Goal: Information Seeking & Learning: Find specific fact

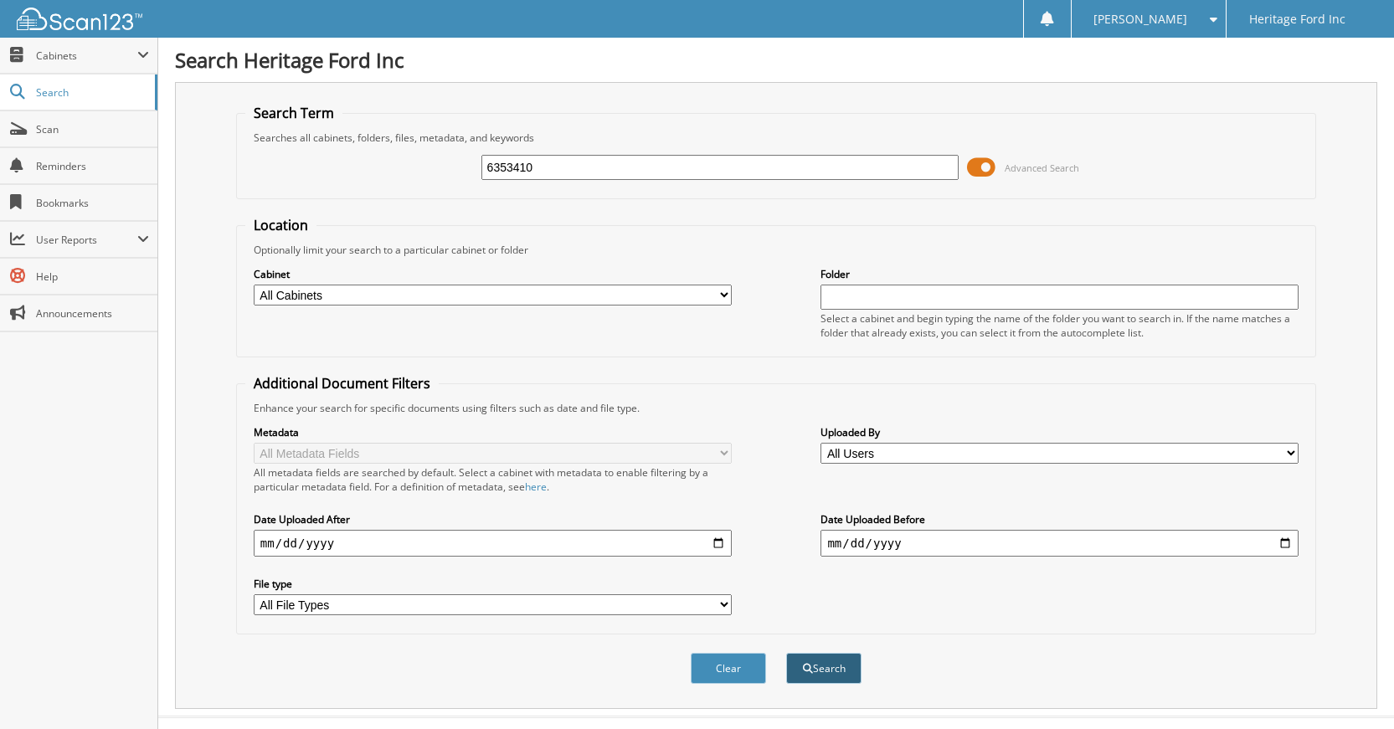
type input "6353410"
click at [814, 667] on button "Search" at bounding box center [823, 668] width 75 height 31
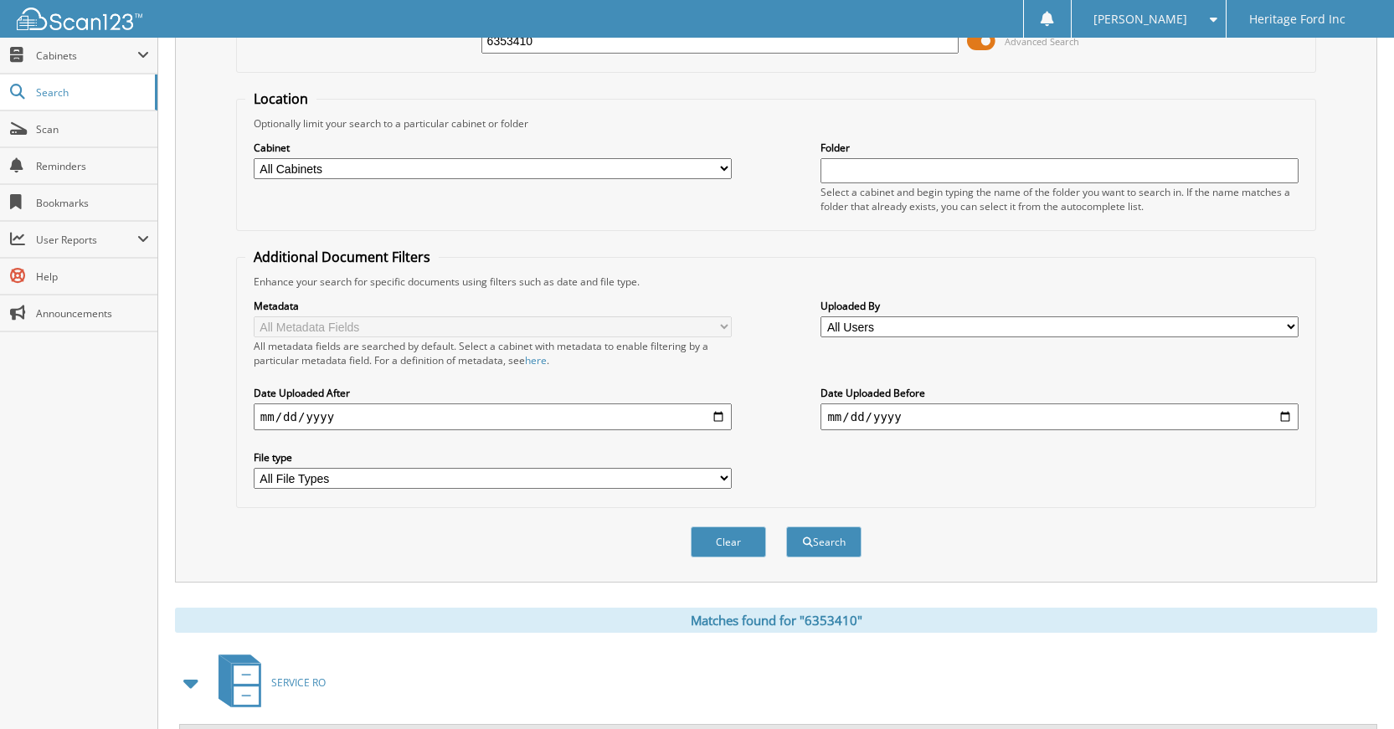
scroll to position [300, 0]
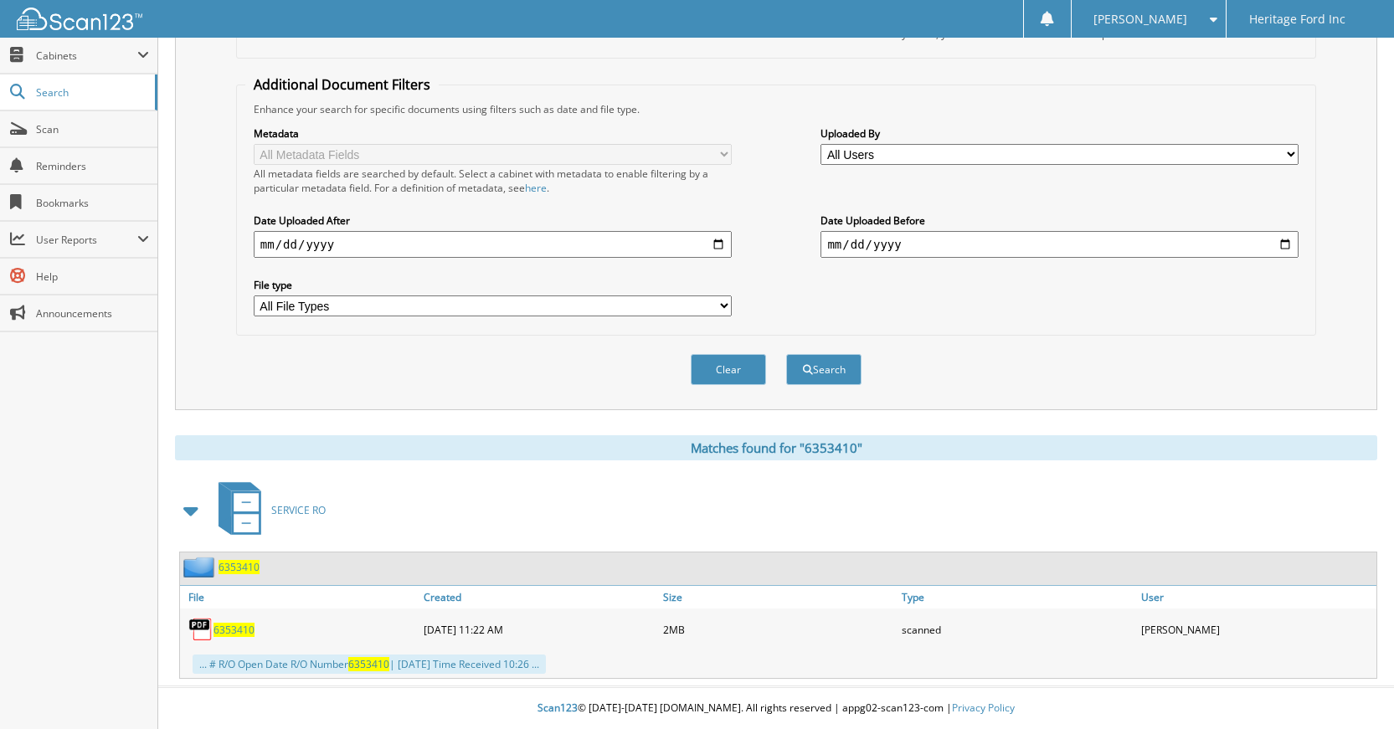
click at [233, 625] on span "6353410" at bounding box center [233, 630] width 41 height 14
click at [722, 370] on button "Clear" at bounding box center [728, 369] width 75 height 31
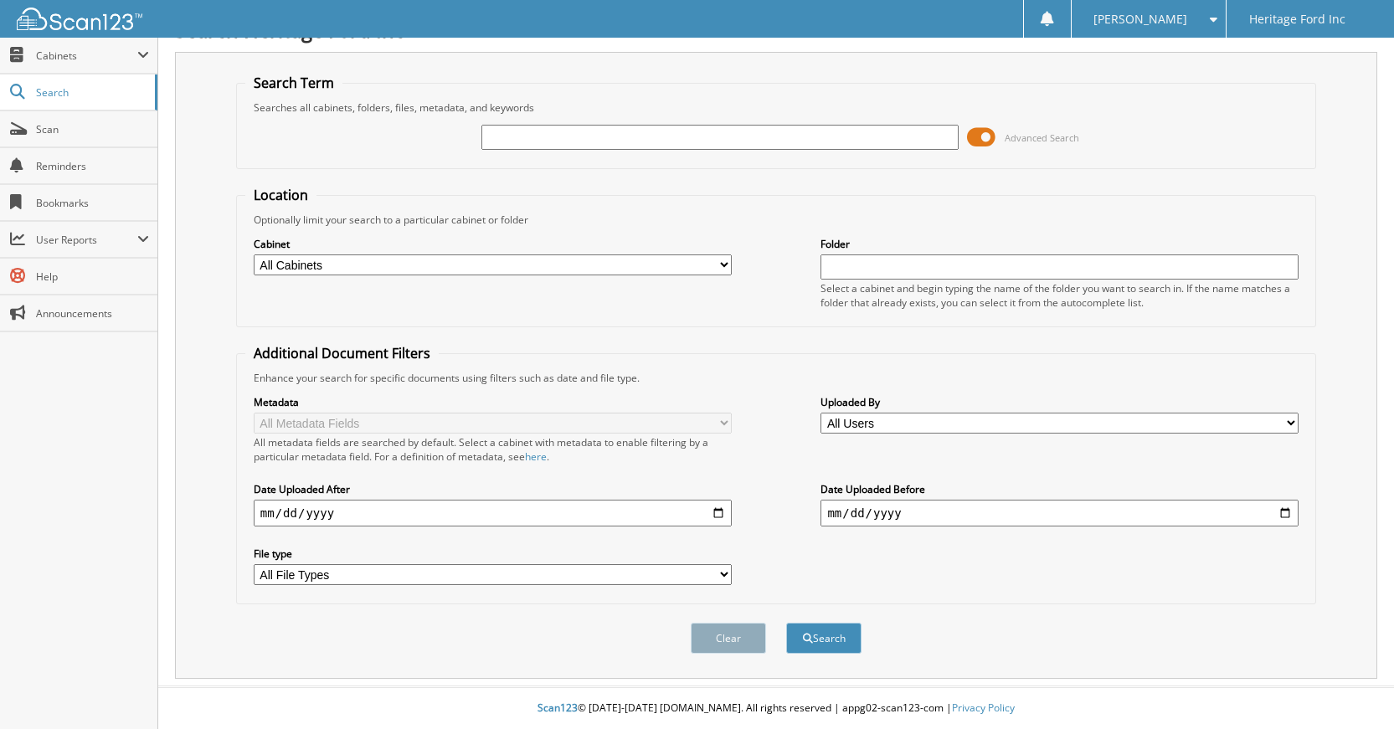
scroll to position [31, 0]
click at [574, 135] on input "text" at bounding box center [720, 137] width 478 height 25
type input "6353378"
click at [840, 639] on button "Search" at bounding box center [823, 638] width 75 height 31
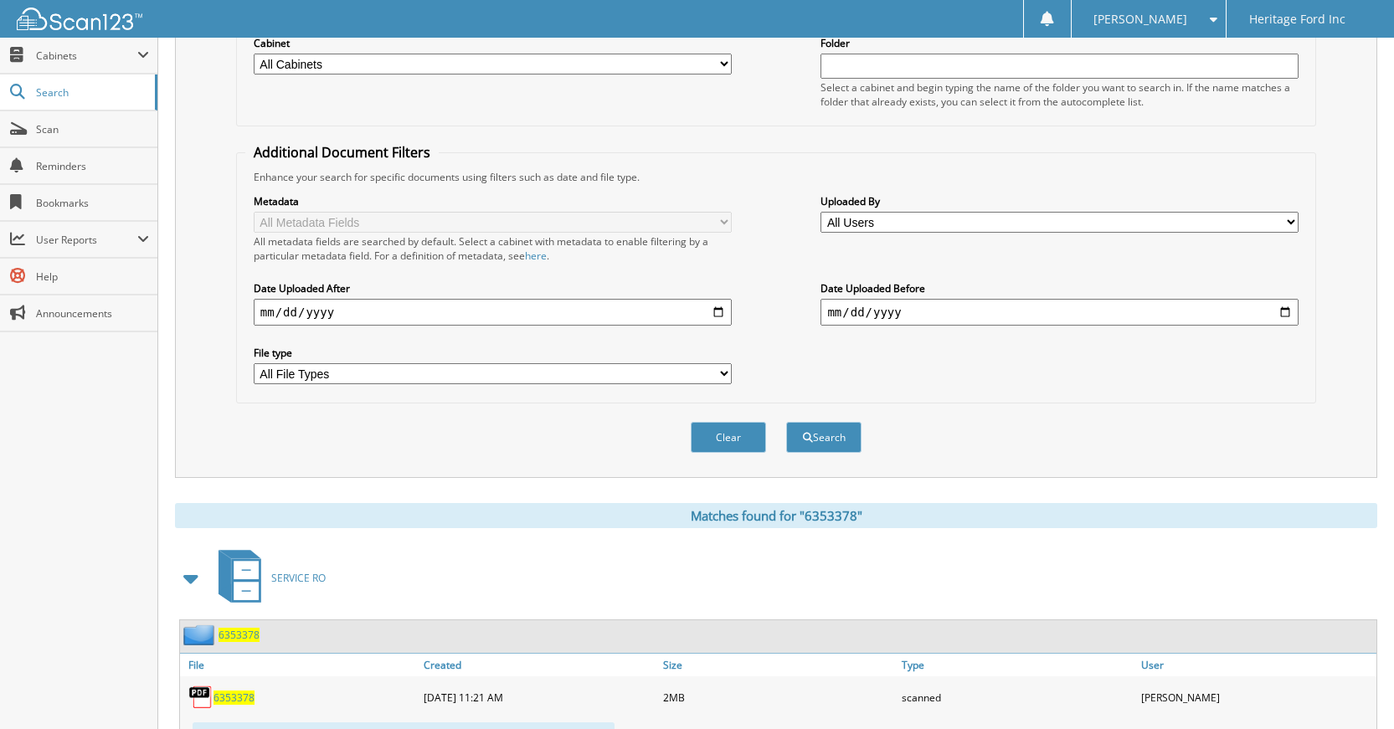
scroll to position [251, 0]
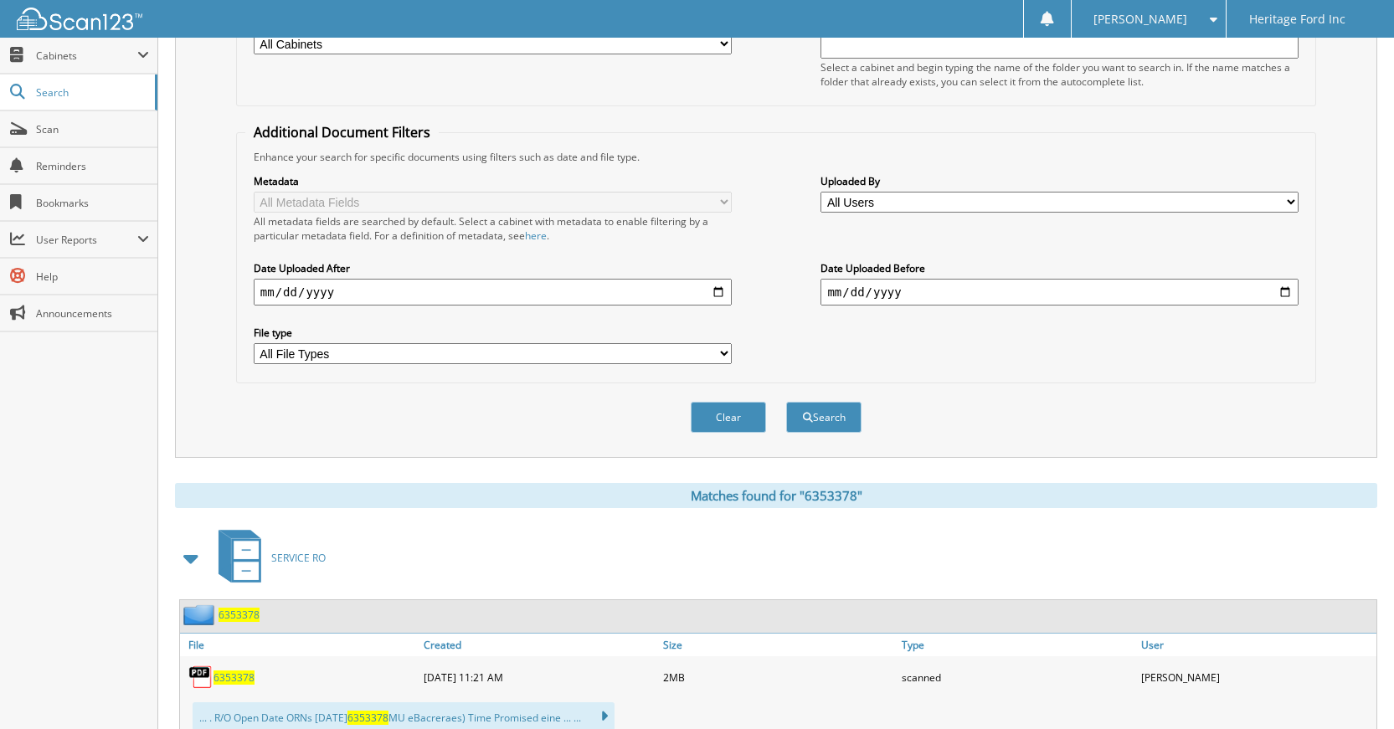
click at [238, 610] on span "6353378" at bounding box center [239, 615] width 41 height 14
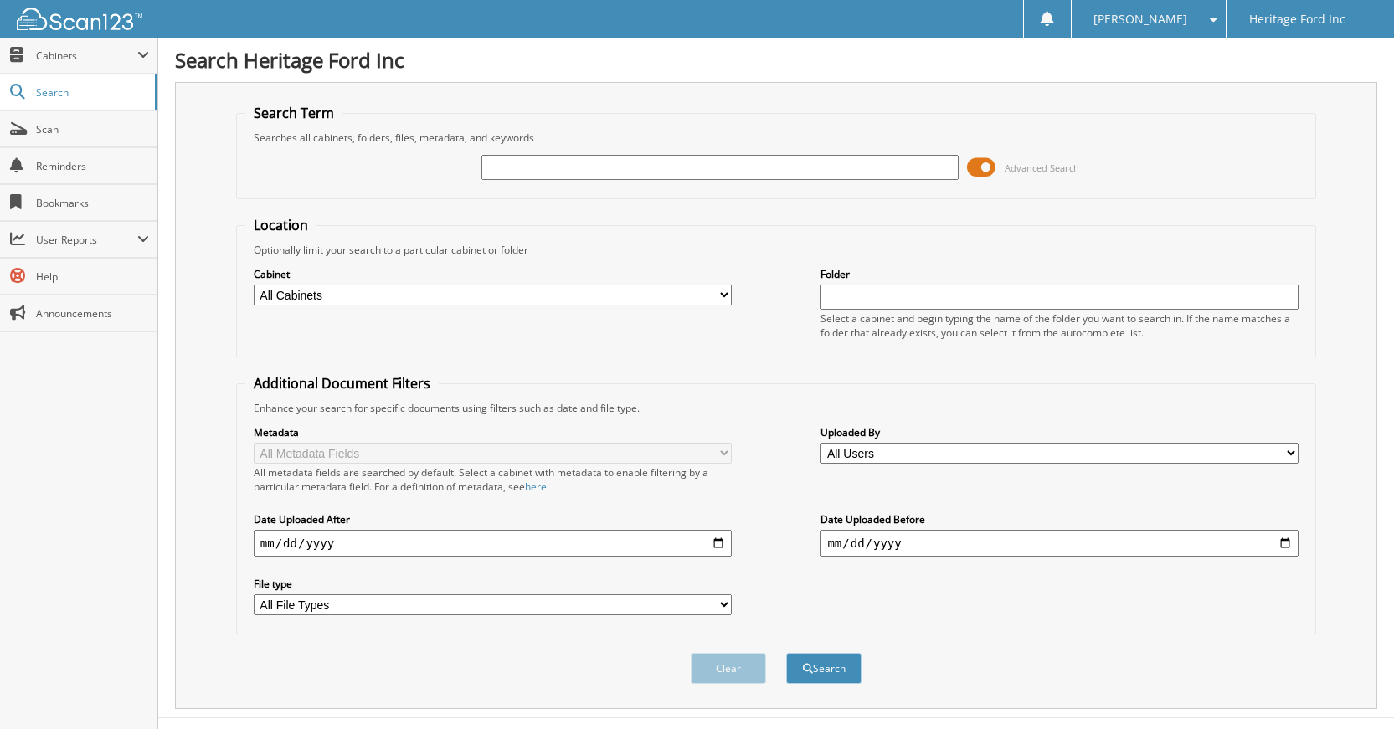
click at [565, 169] on input "text" at bounding box center [720, 167] width 478 height 25
type input "6353322"
click at [822, 672] on button "Search" at bounding box center [823, 668] width 75 height 31
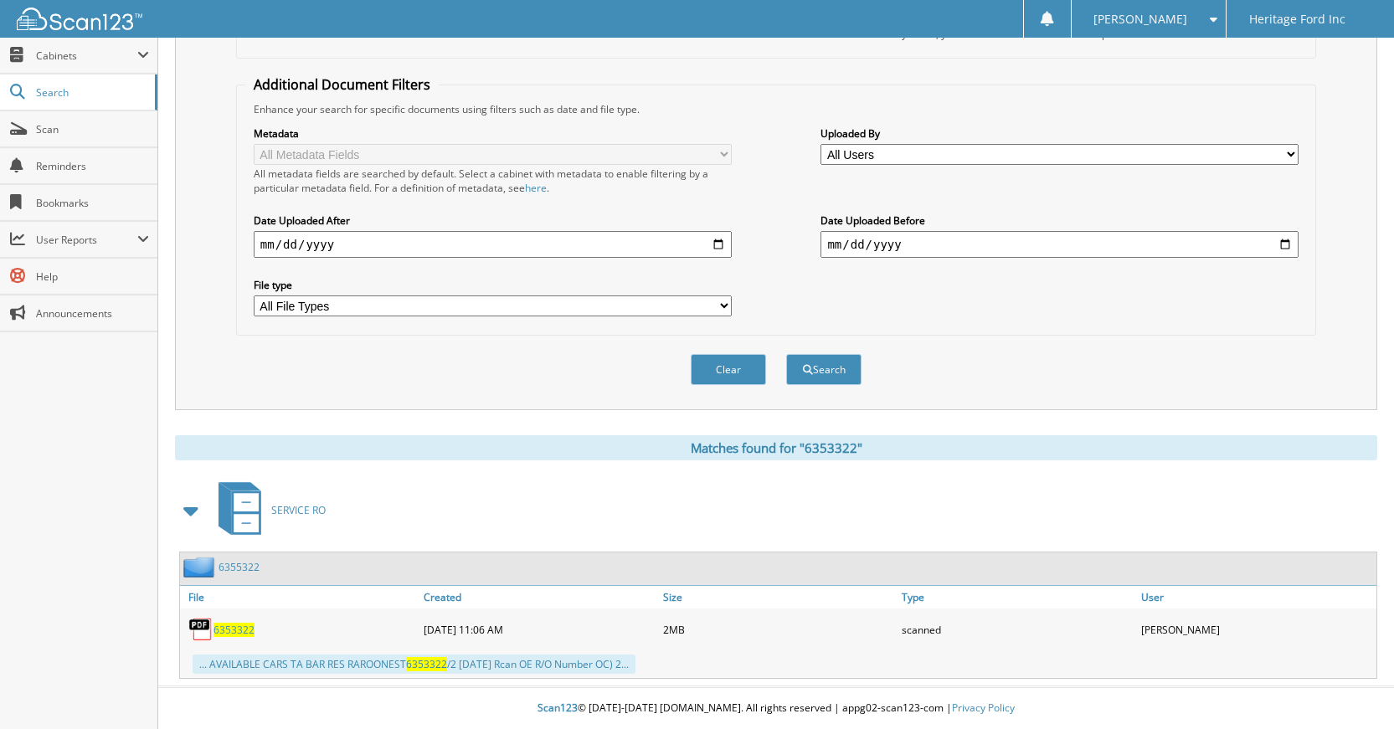
click at [225, 570] on link "6355322" at bounding box center [239, 567] width 41 height 14
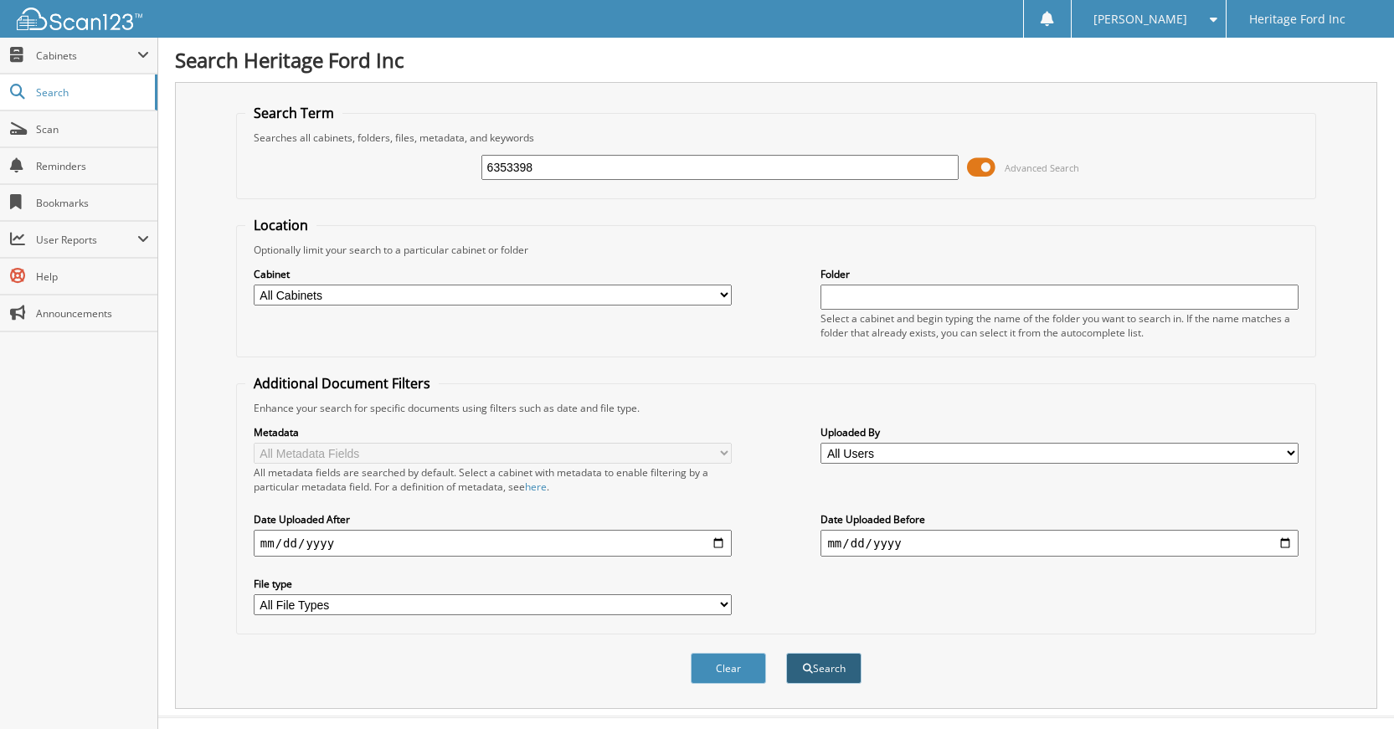
type input "6353398"
click at [812, 667] on button "Search" at bounding box center [823, 668] width 75 height 31
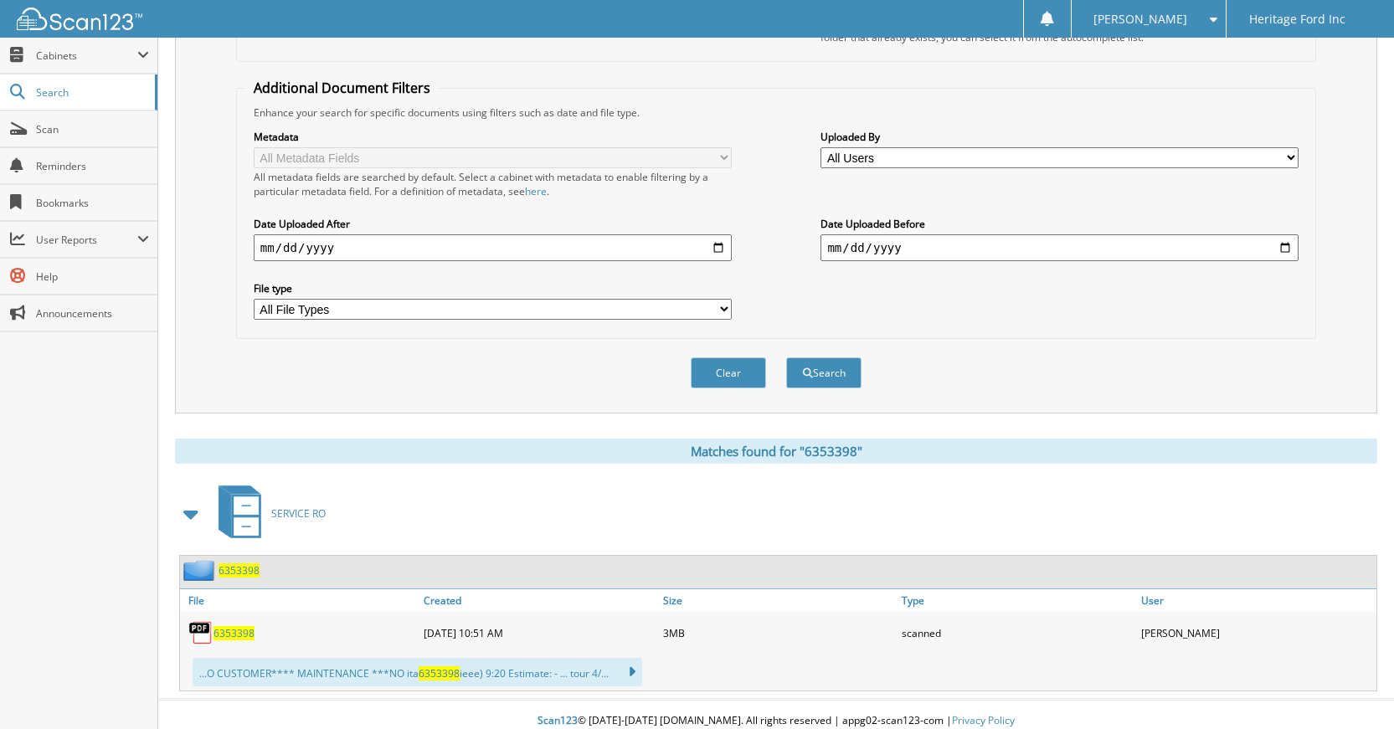
scroll to position [309, 0]
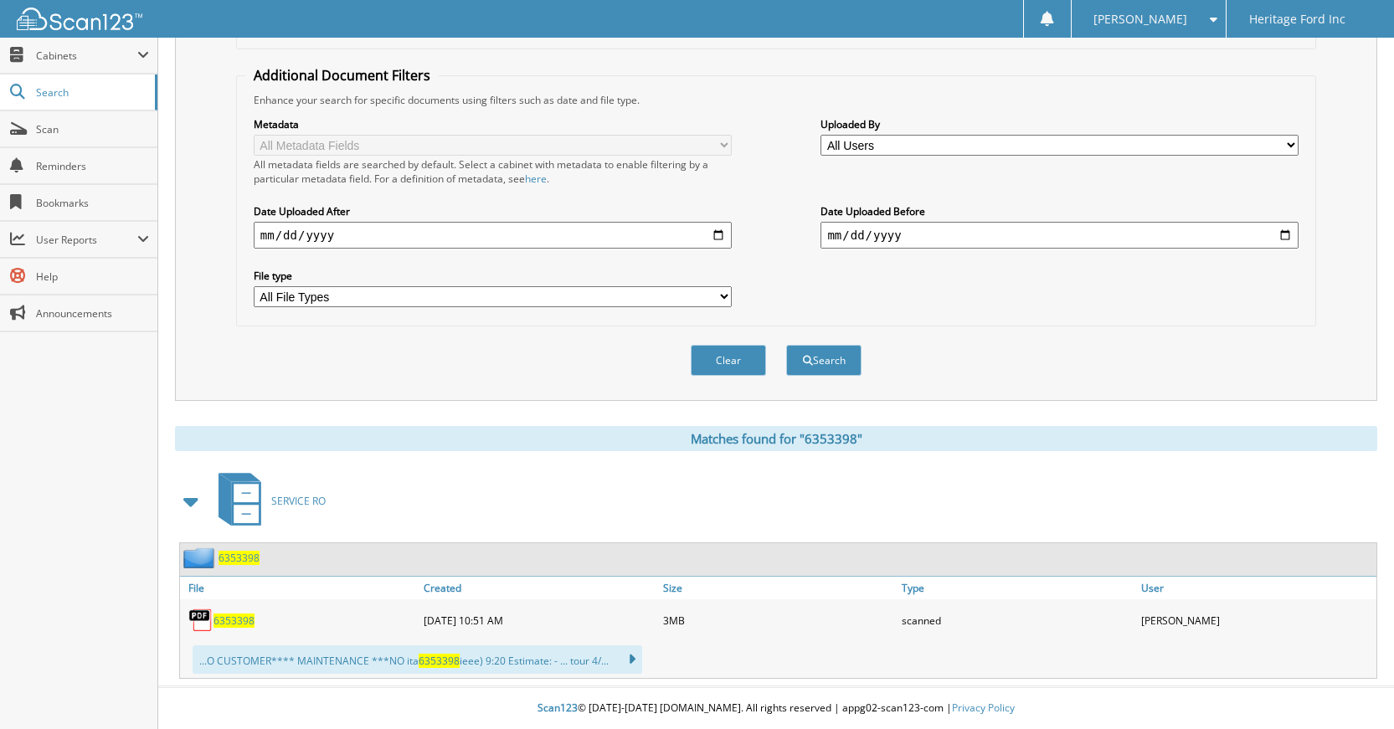
click at [232, 558] on span "6353398" at bounding box center [239, 558] width 41 height 14
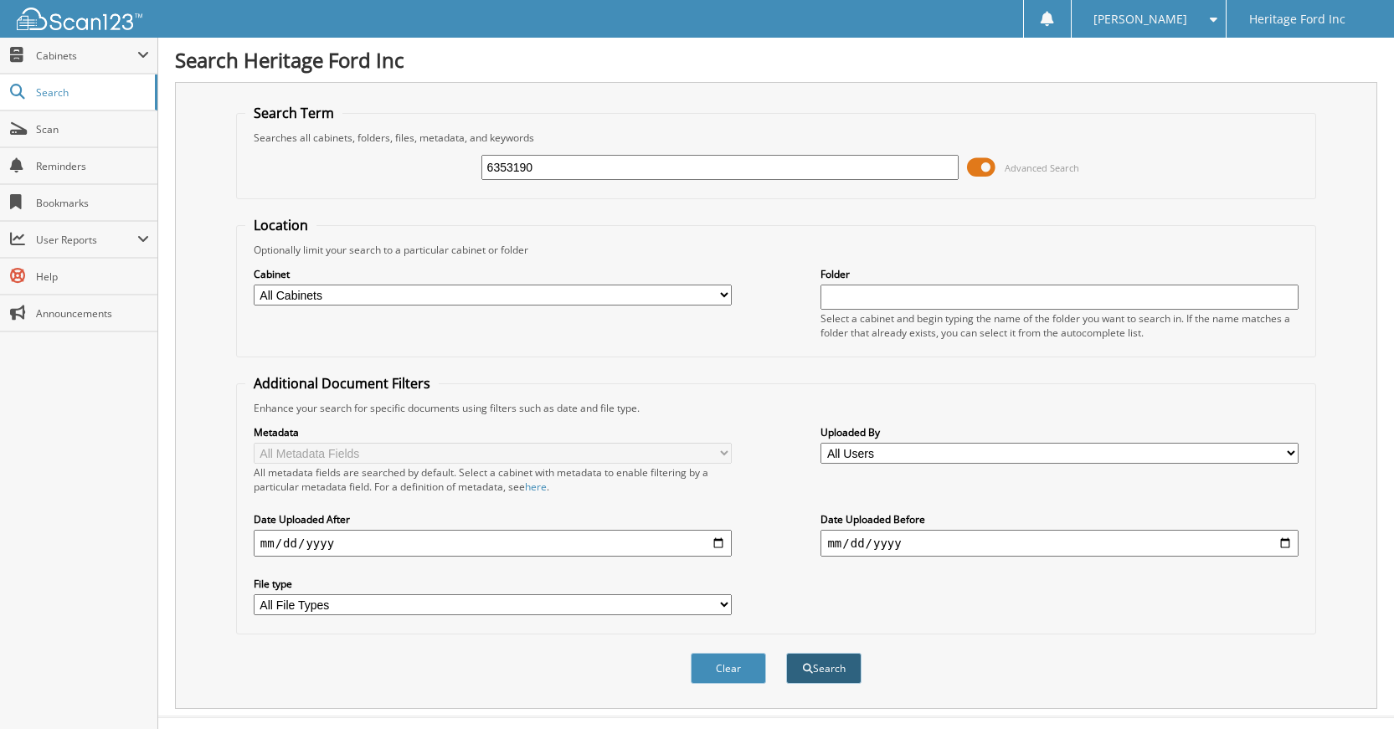
type input "6353190"
click at [823, 665] on button "Search" at bounding box center [823, 668] width 75 height 31
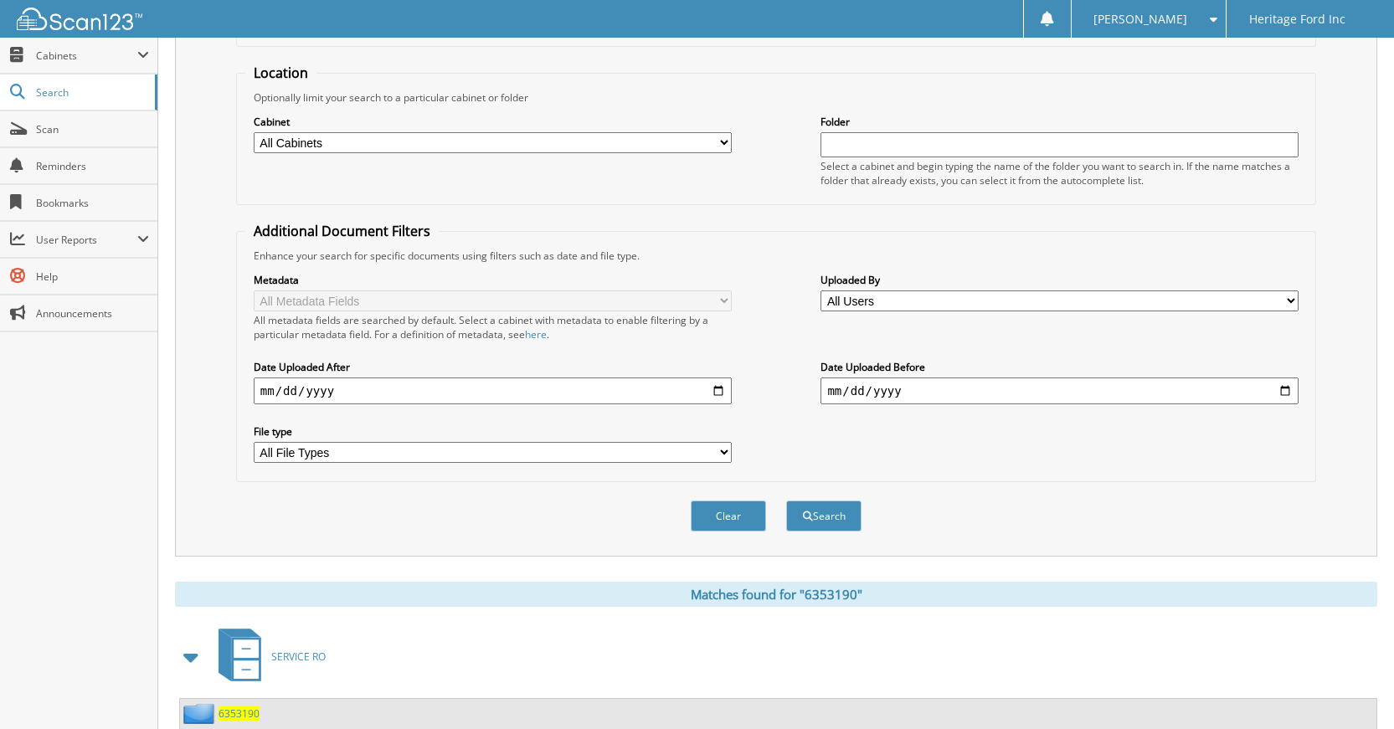
scroll to position [335, 0]
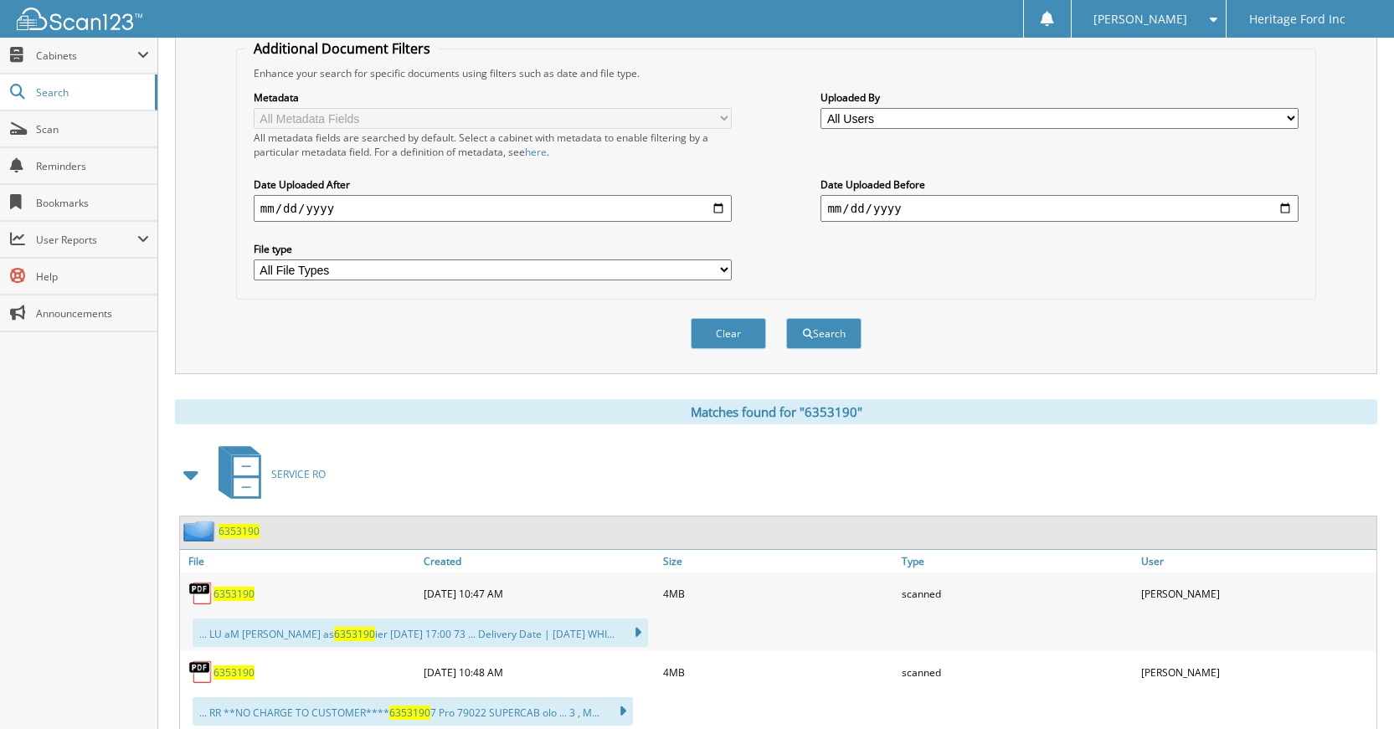
click at [243, 538] on span "6353190" at bounding box center [239, 531] width 41 height 14
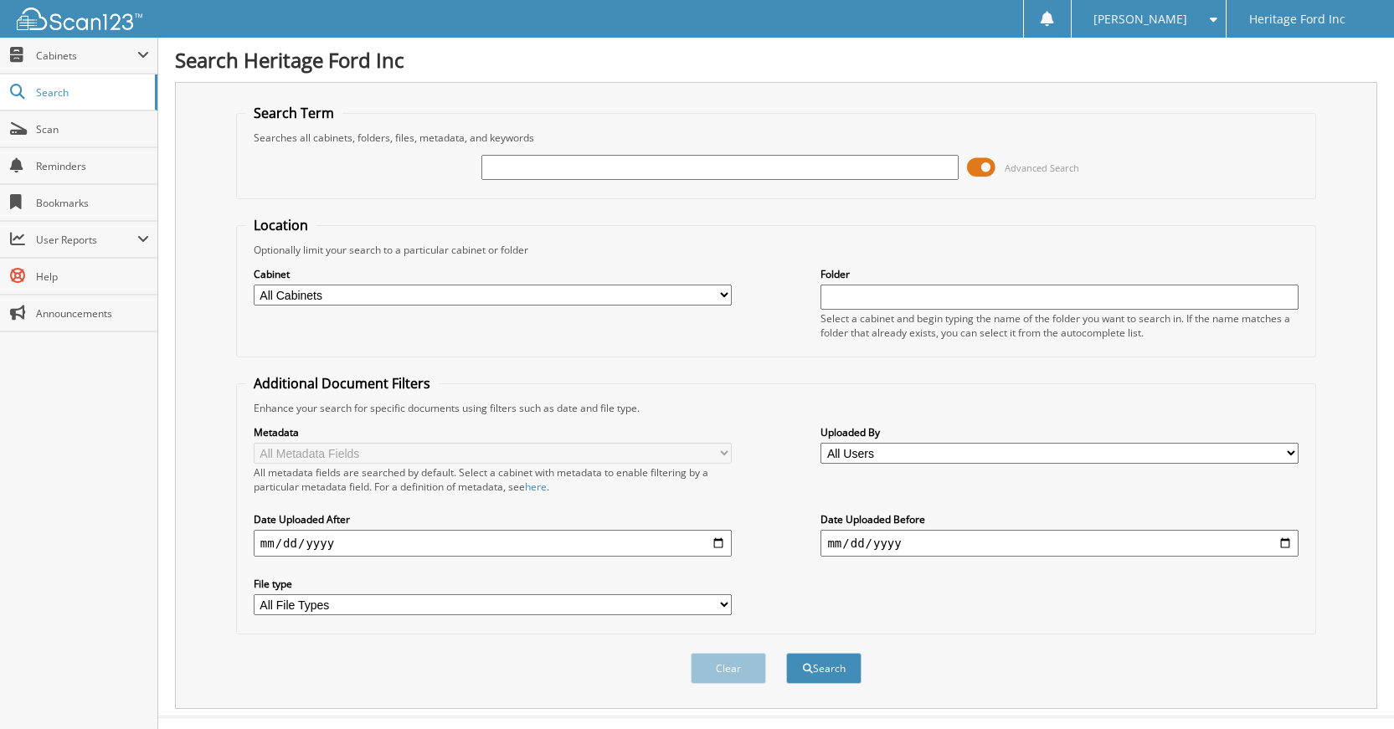
click at [589, 174] on input "text" at bounding box center [720, 167] width 478 height 25
type input "6353394"
click at [805, 677] on button "Search" at bounding box center [823, 668] width 75 height 31
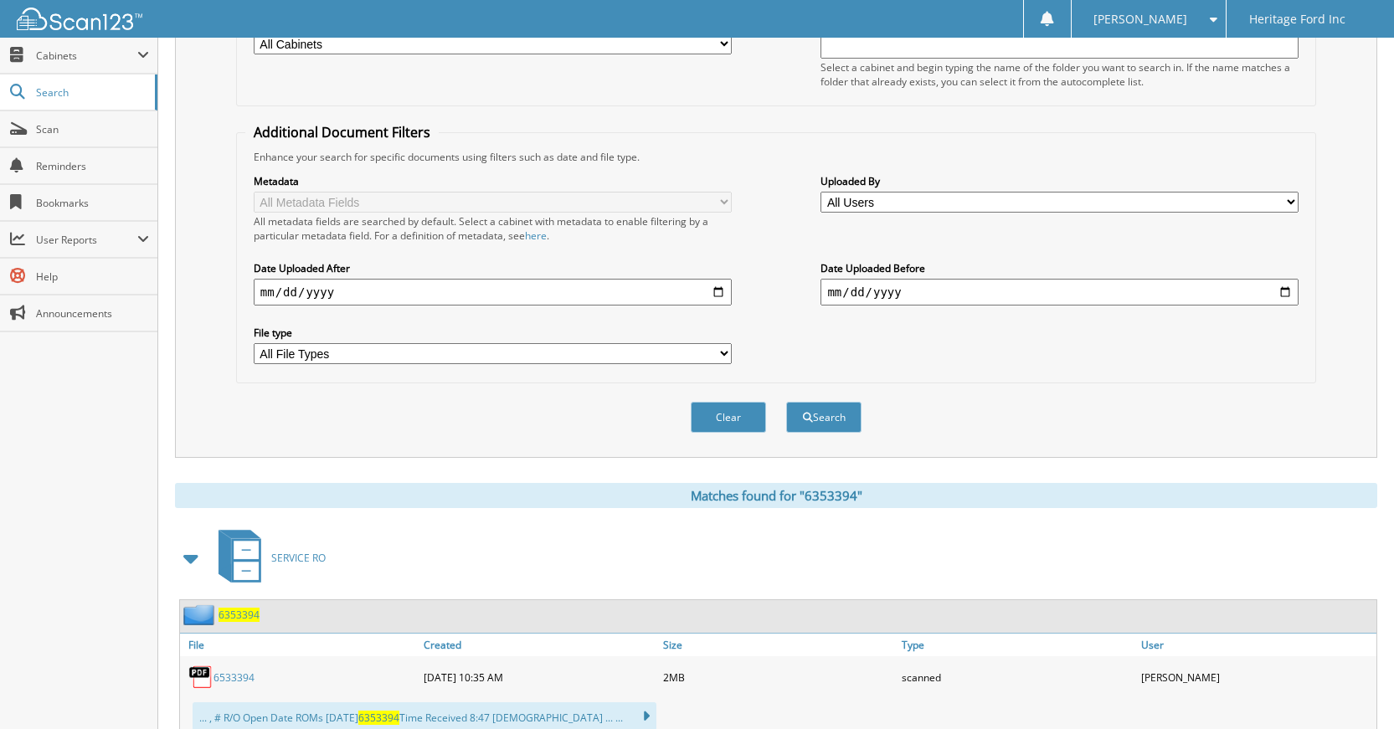
click at [226, 671] on link "6533394" at bounding box center [233, 678] width 41 height 14
click at [235, 677] on link "6533394" at bounding box center [233, 678] width 41 height 14
click at [247, 620] on span "6353394" at bounding box center [239, 615] width 41 height 14
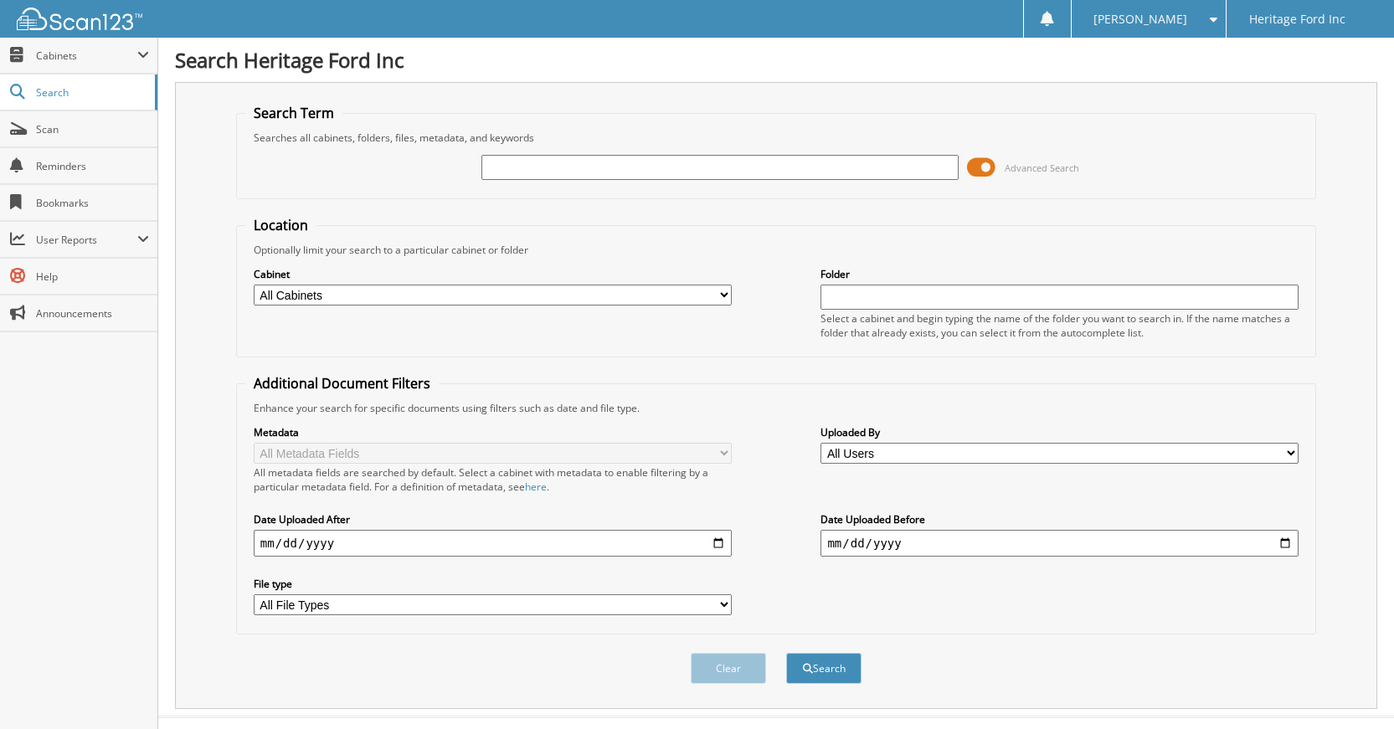
click at [713, 172] on input "text" at bounding box center [720, 167] width 478 height 25
type input "6353392"
click at [795, 665] on button "Search" at bounding box center [823, 668] width 75 height 31
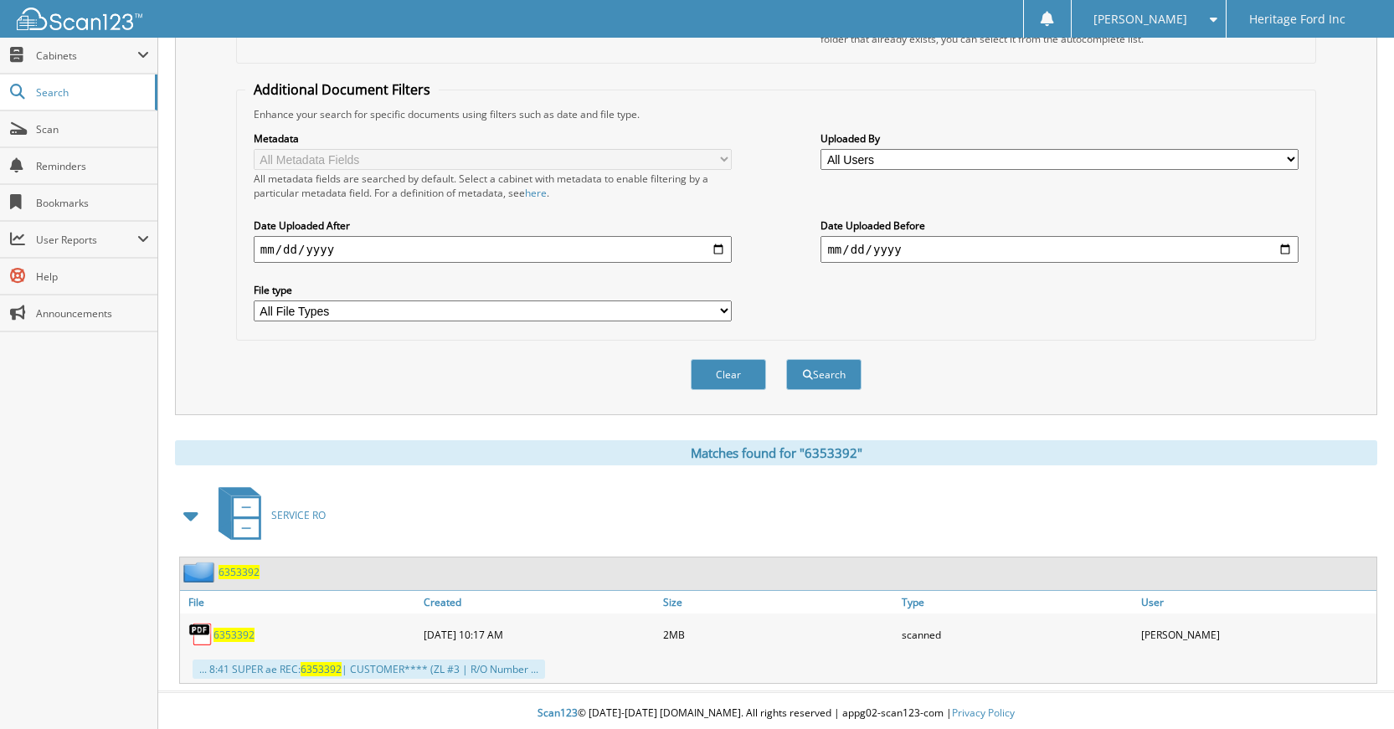
scroll to position [300, 0]
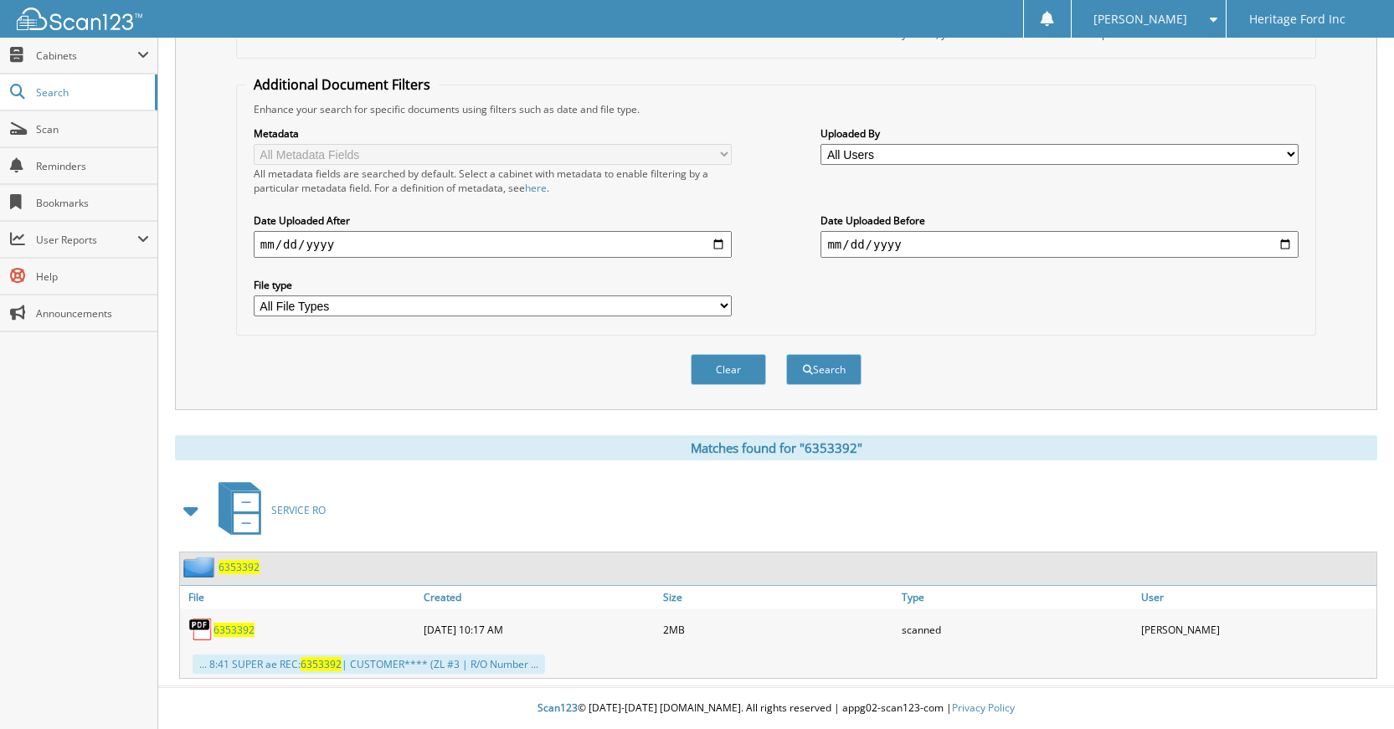
click at [244, 570] on span "6353392" at bounding box center [239, 567] width 41 height 14
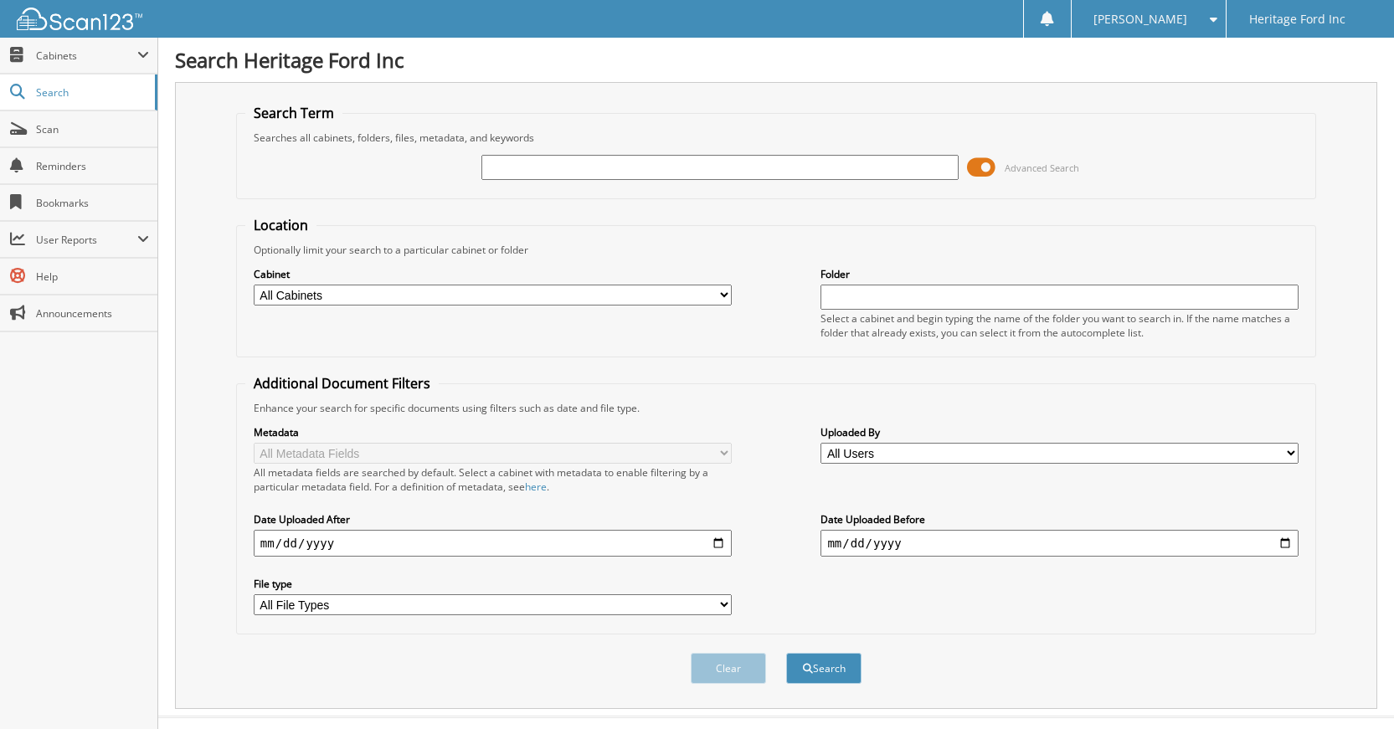
click at [568, 167] on input "text" at bounding box center [720, 167] width 478 height 25
type input "6353393"
click at [831, 661] on button "Search" at bounding box center [823, 668] width 75 height 31
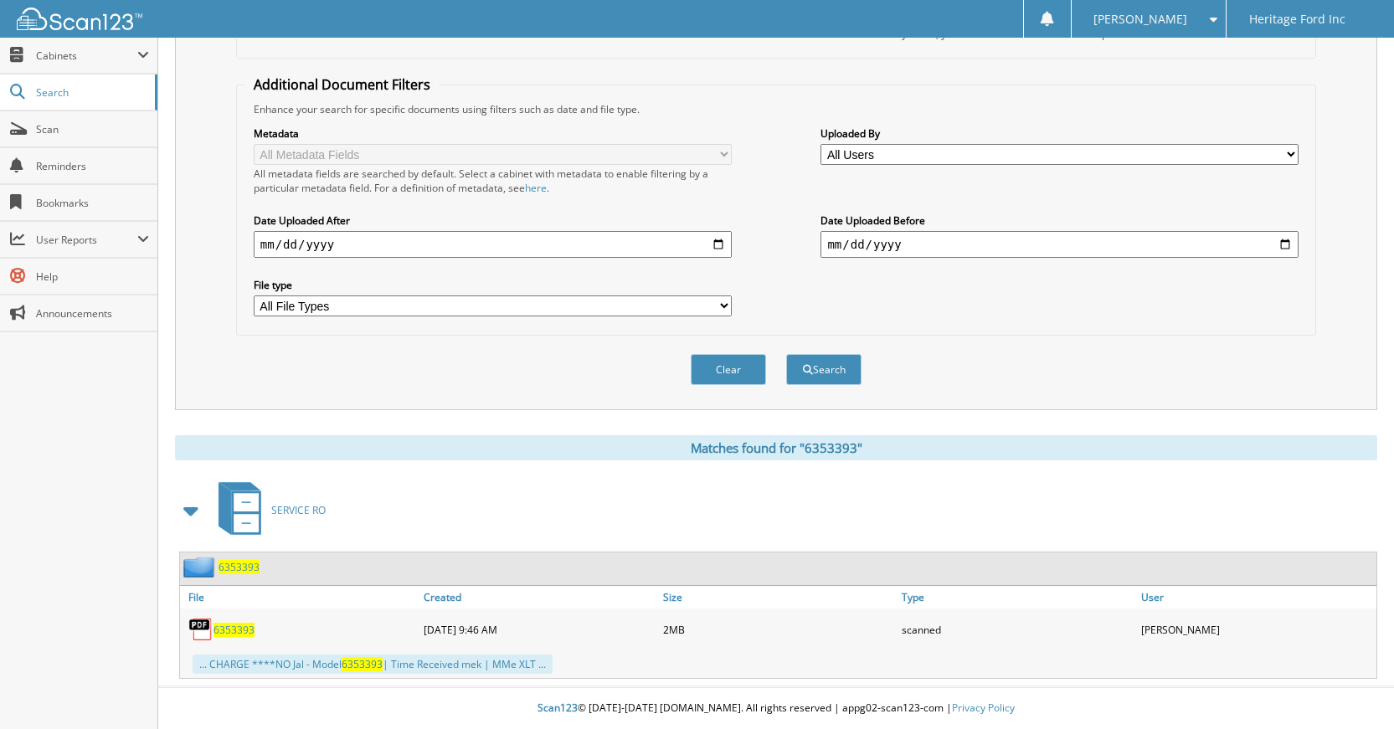
click at [217, 568] on img at bounding box center [200, 567] width 35 height 21
click at [229, 567] on span "6353393" at bounding box center [239, 567] width 41 height 14
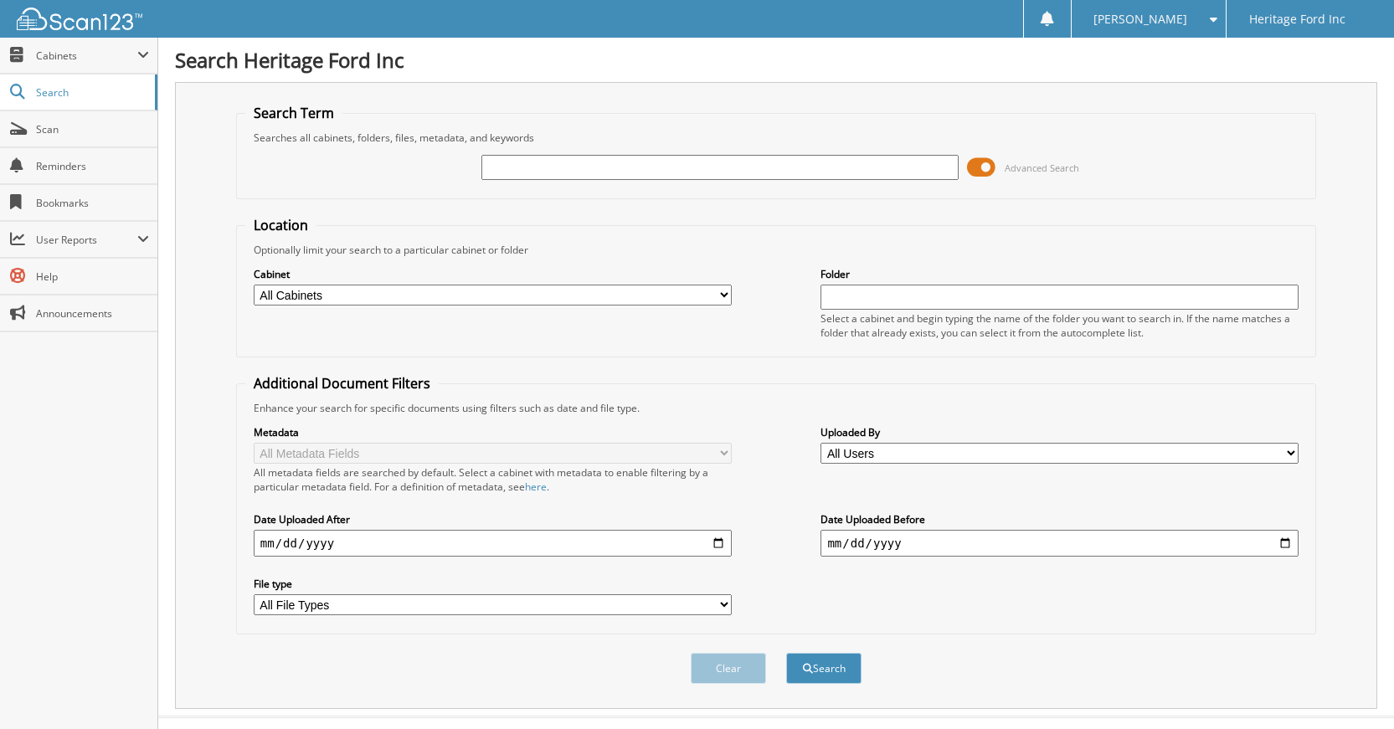
click at [571, 165] on input "text" at bounding box center [720, 167] width 478 height 25
type input "6353157"
click at [859, 666] on button "Search" at bounding box center [823, 668] width 75 height 31
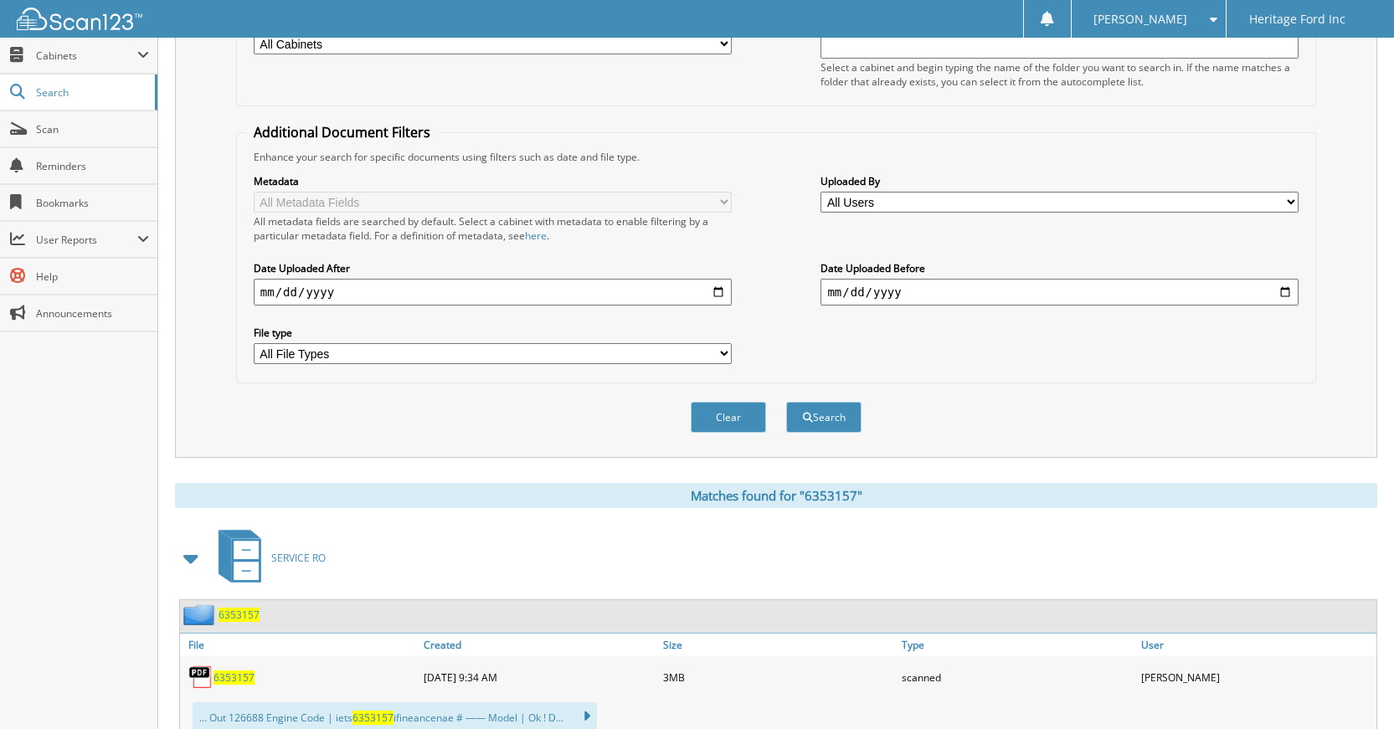
scroll to position [309, 0]
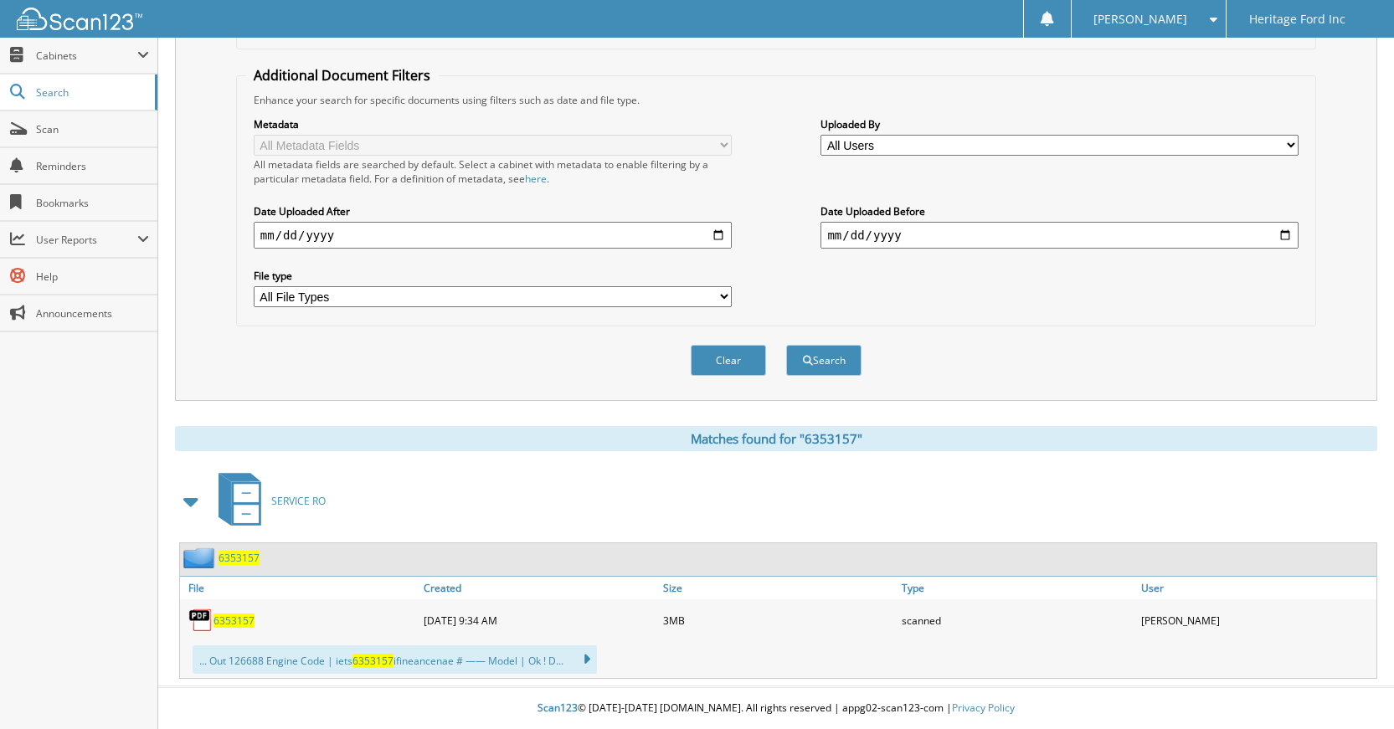
click at [229, 556] on span "6353157" at bounding box center [239, 558] width 41 height 14
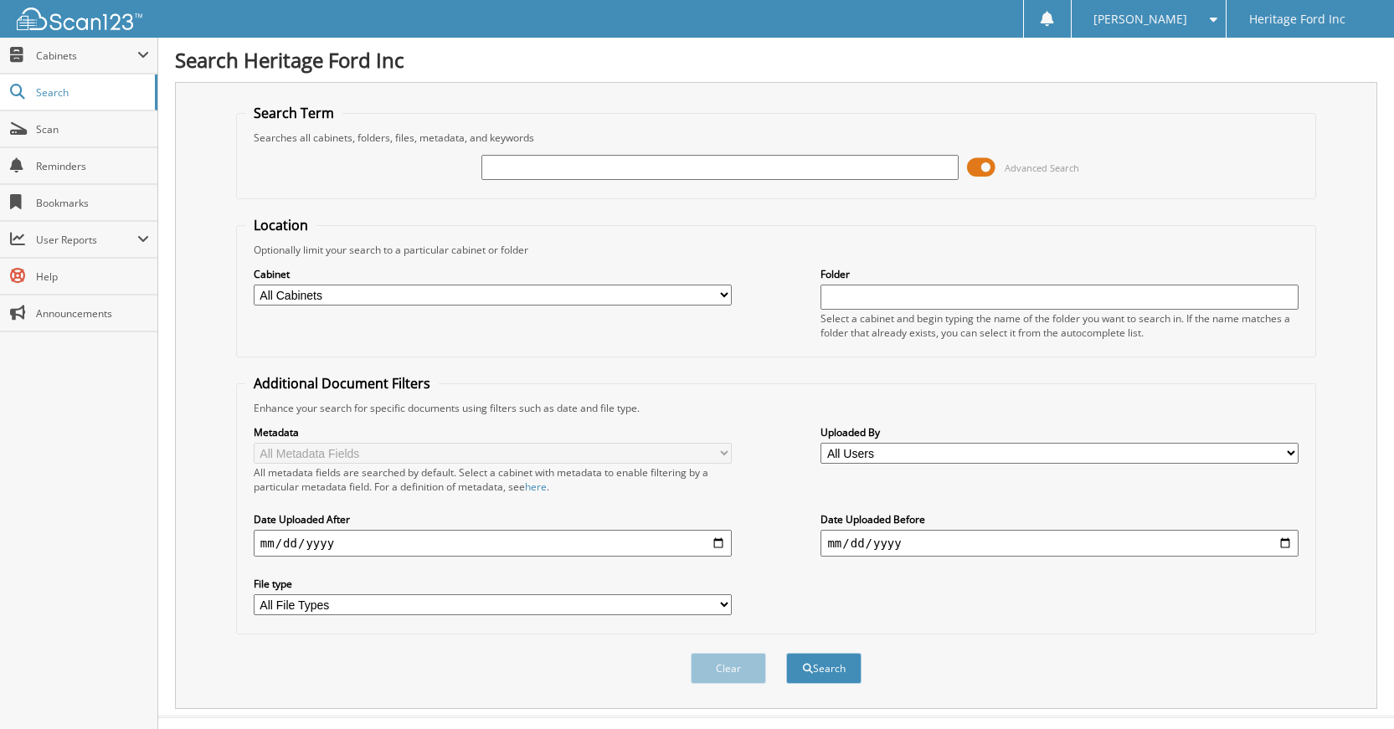
click at [604, 171] on input "text" at bounding box center [720, 167] width 478 height 25
type input "6353324"
click at [805, 667] on span "submit" at bounding box center [808, 669] width 10 height 10
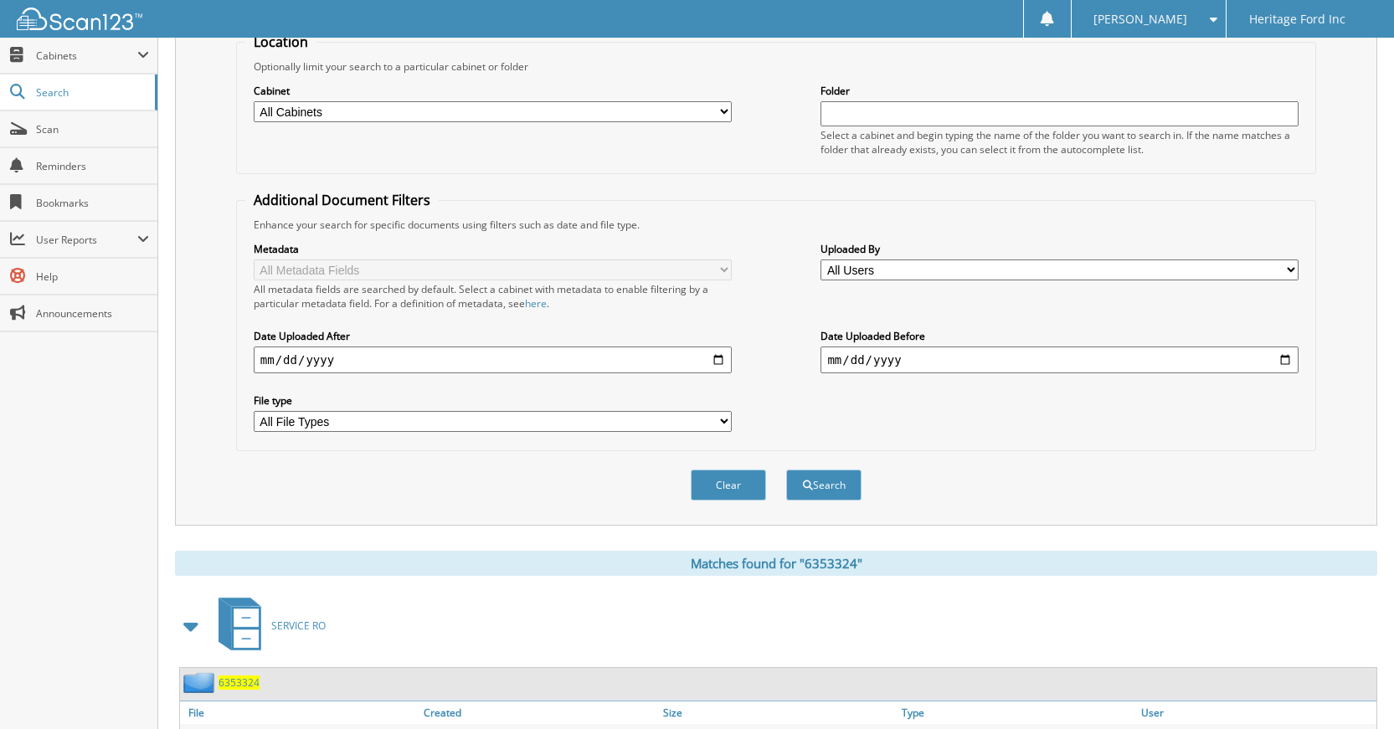
scroll to position [300, 0]
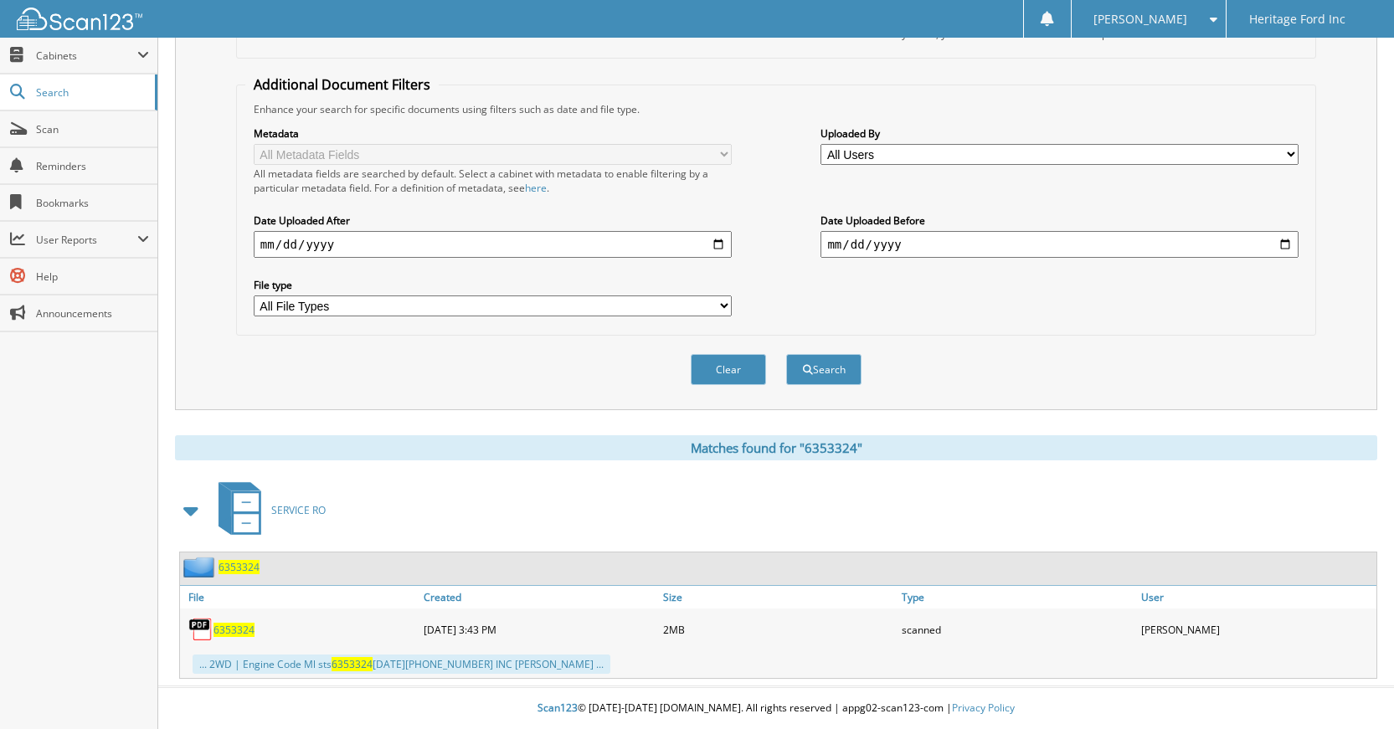
click at [237, 563] on span "6353324" at bounding box center [239, 567] width 41 height 14
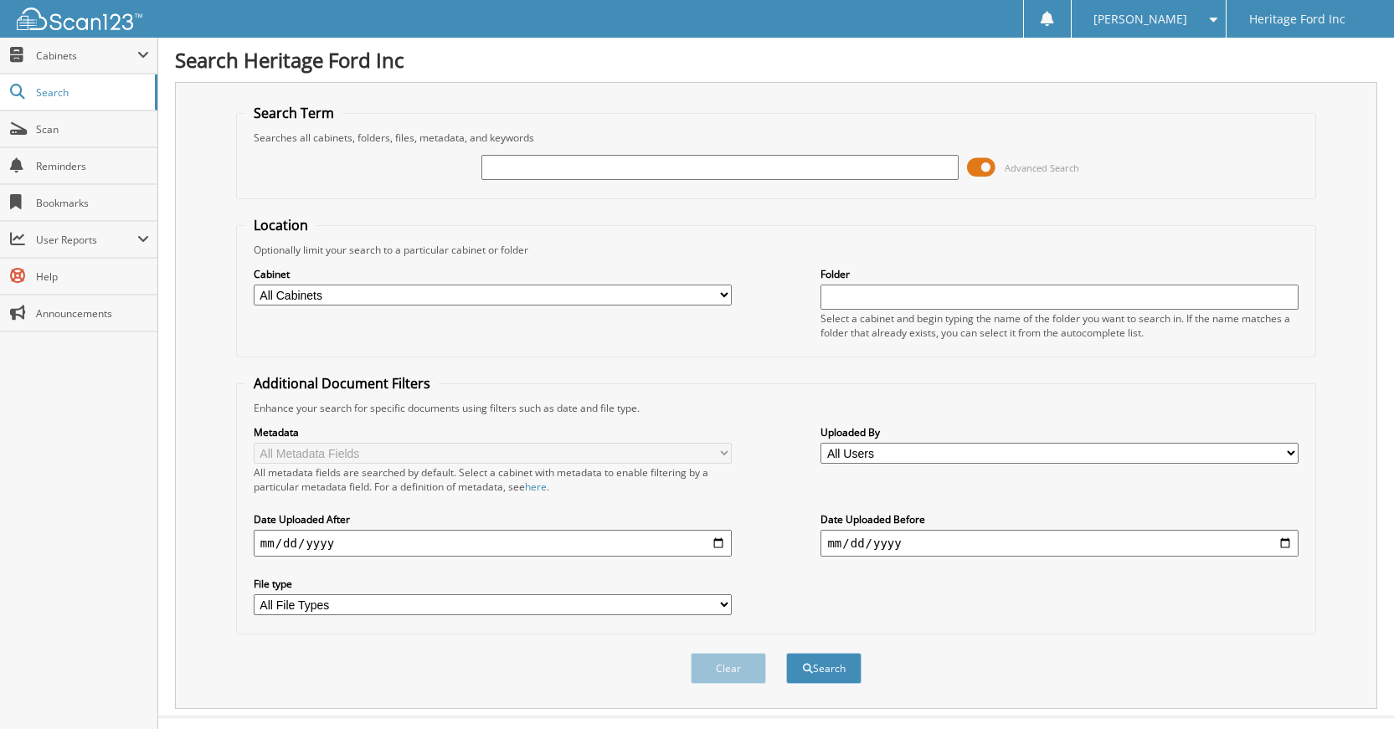
click at [564, 157] on input "text" at bounding box center [720, 167] width 478 height 25
type input "6351120"
click at [817, 674] on button "Search" at bounding box center [823, 668] width 75 height 31
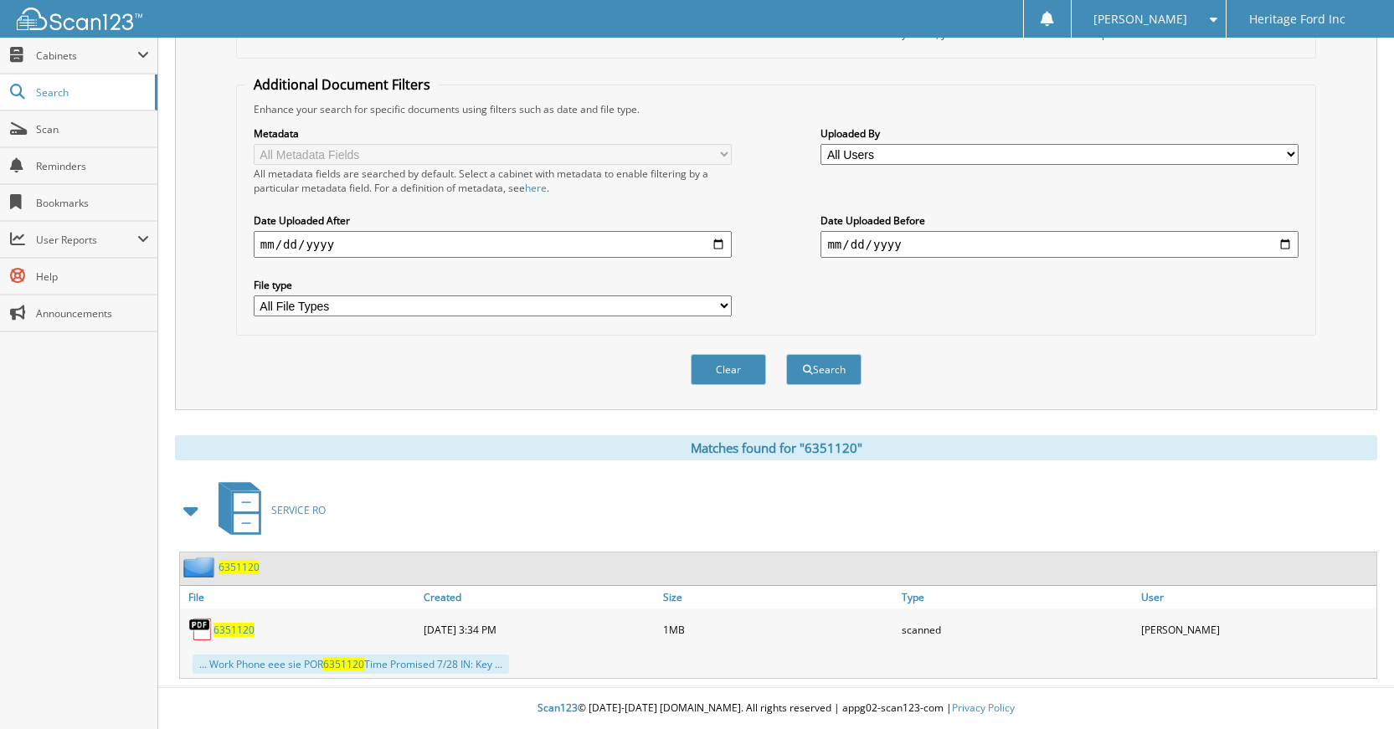
click at [240, 567] on span "6351120" at bounding box center [239, 567] width 41 height 14
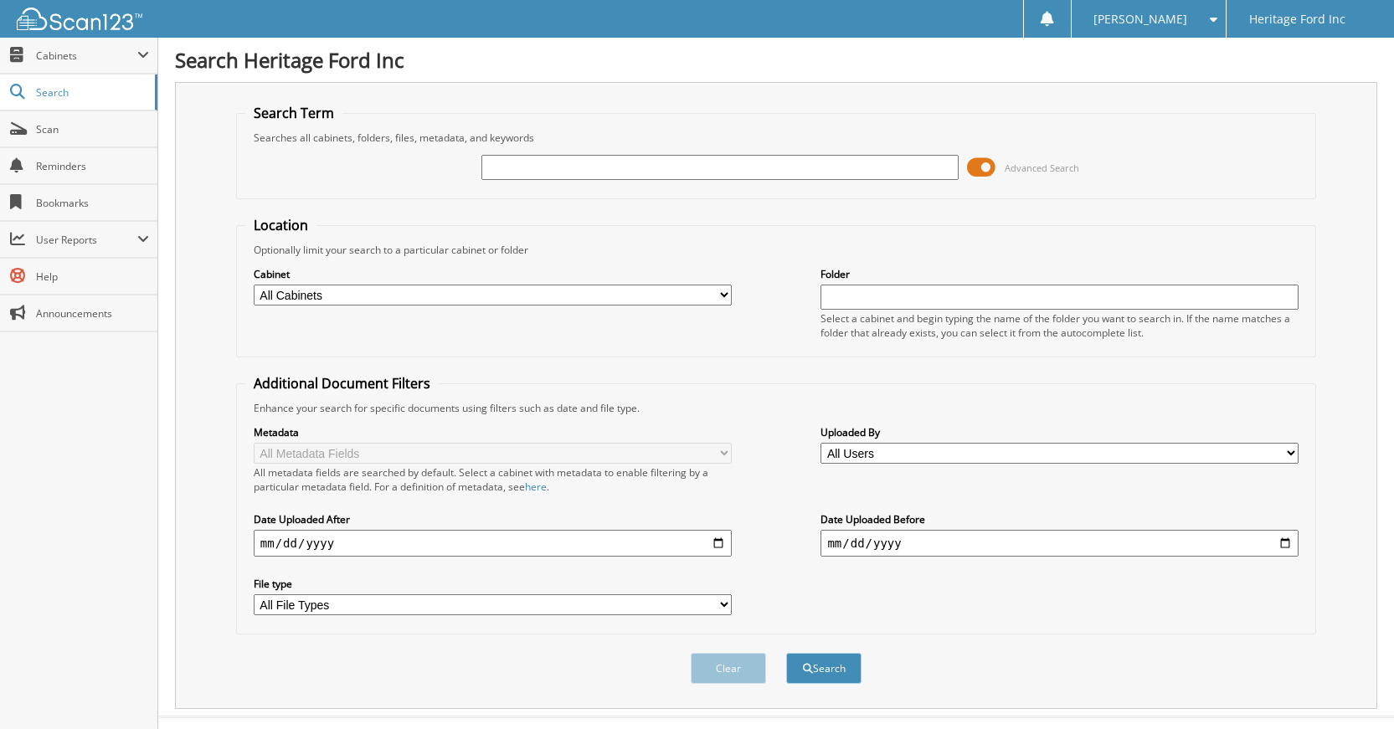
click at [606, 163] on input "text" at bounding box center [720, 167] width 478 height 25
type input "6353367"
click at [819, 677] on button "Search" at bounding box center [823, 668] width 75 height 31
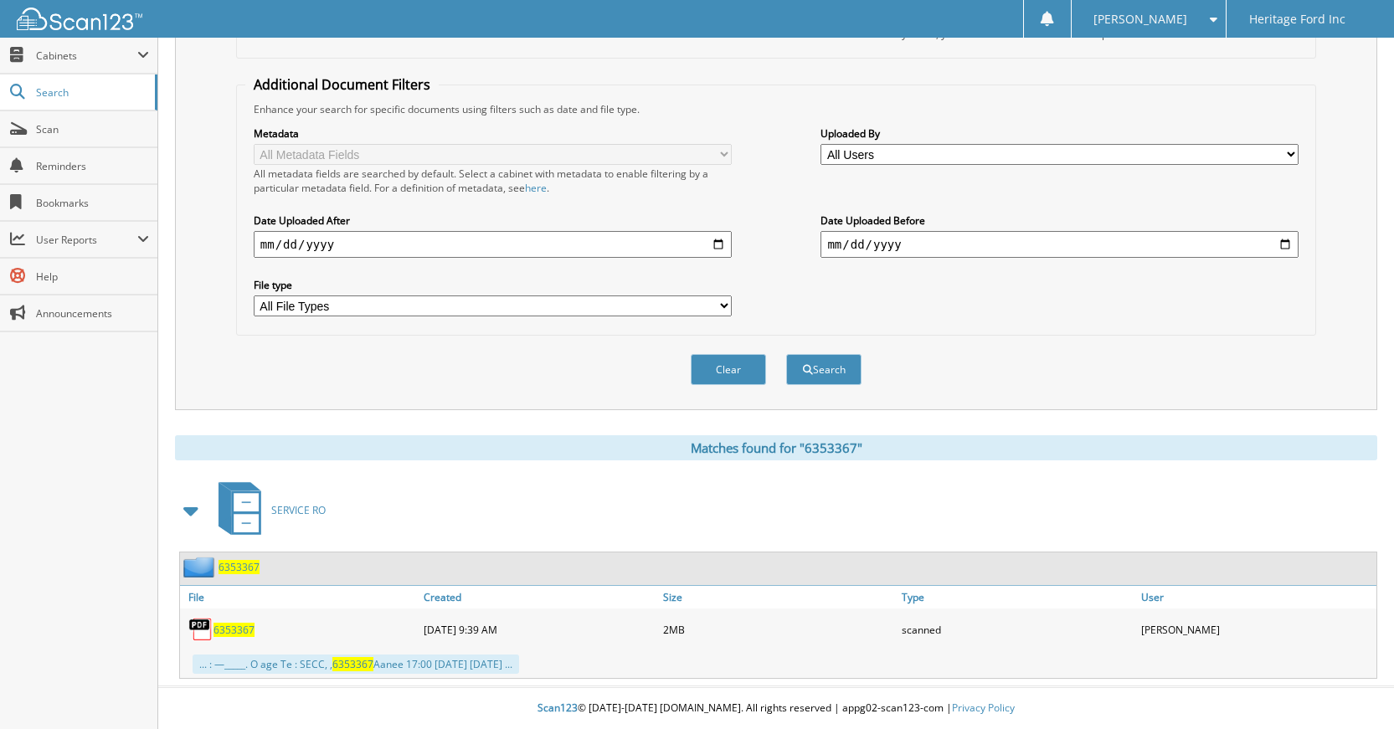
click at [238, 574] on div "6353367" at bounding box center [220, 567] width 80 height 21
click at [237, 568] on span "6353367" at bounding box center [239, 567] width 41 height 14
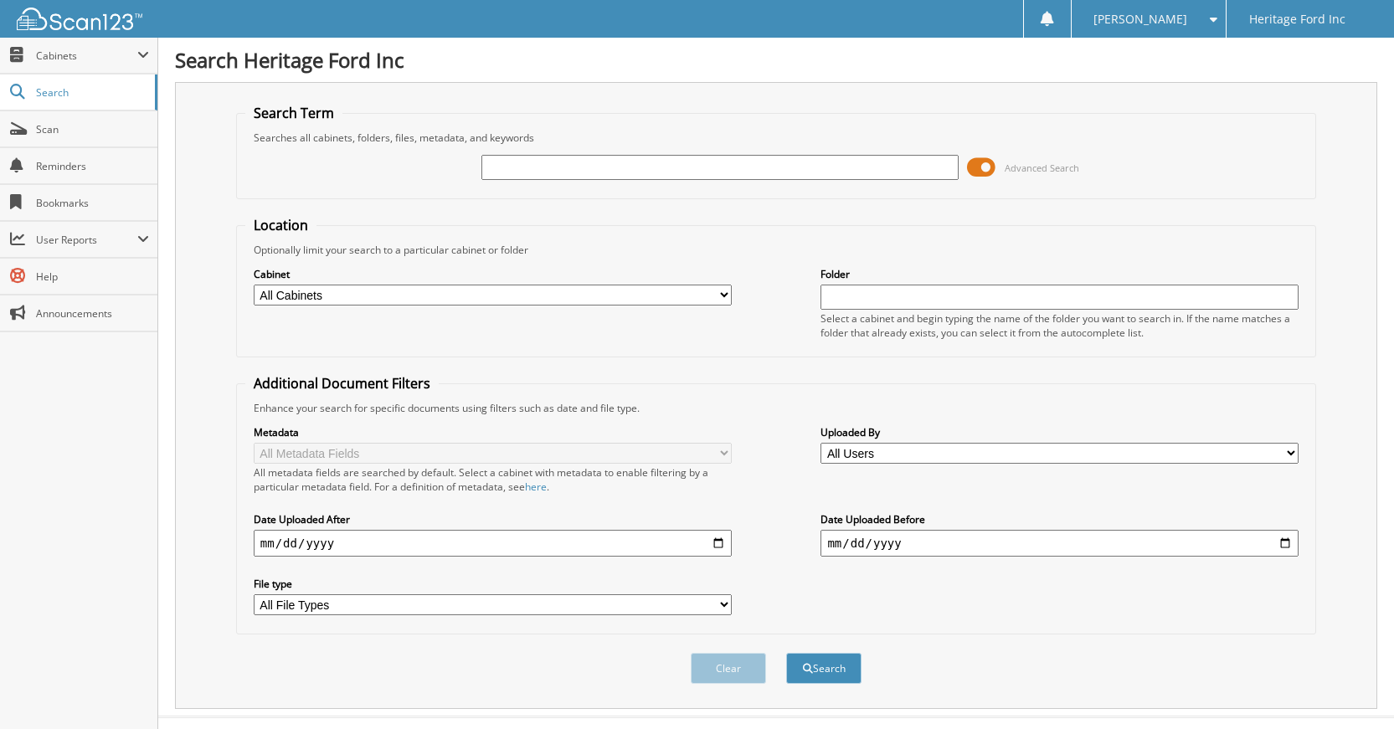
click at [617, 167] on input "text" at bounding box center [720, 167] width 478 height 25
type input "6353357"
click at [827, 657] on button "Search" at bounding box center [823, 668] width 75 height 31
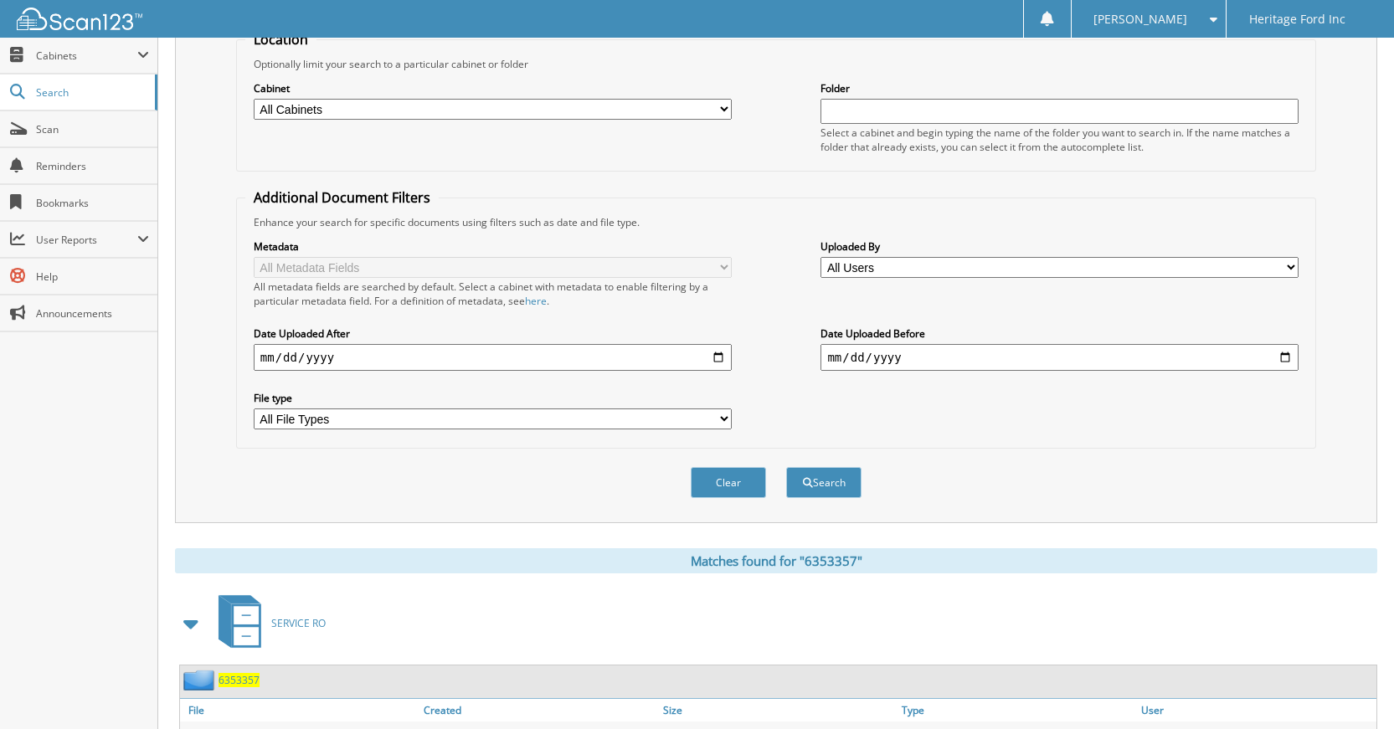
scroll to position [272, 0]
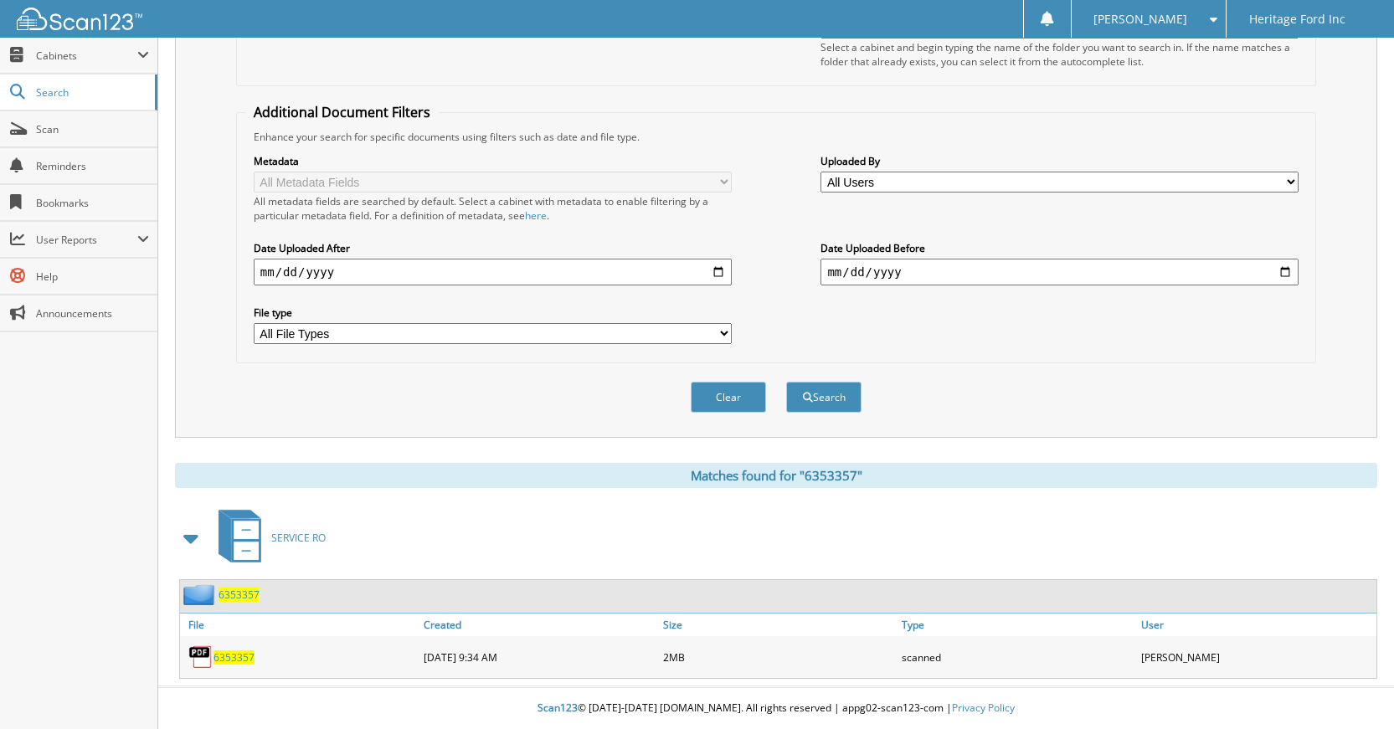
click at [234, 598] on span "6353357" at bounding box center [239, 595] width 41 height 14
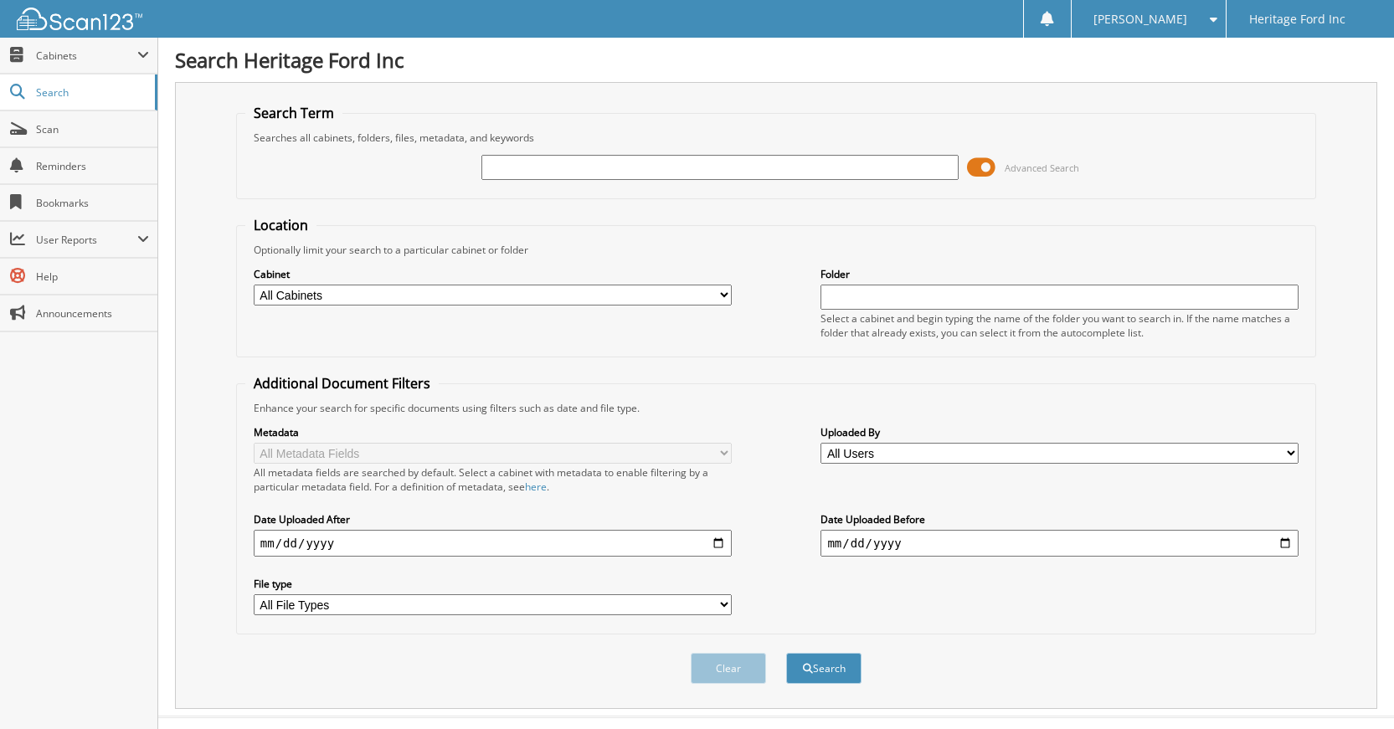
click at [574, 169] on input "text" at bounding box center [720, 167] width 478 height 25
type input "6353173"
click at [821, 666] on button "Search" at bounding box center [823, 668] width 75 height 31
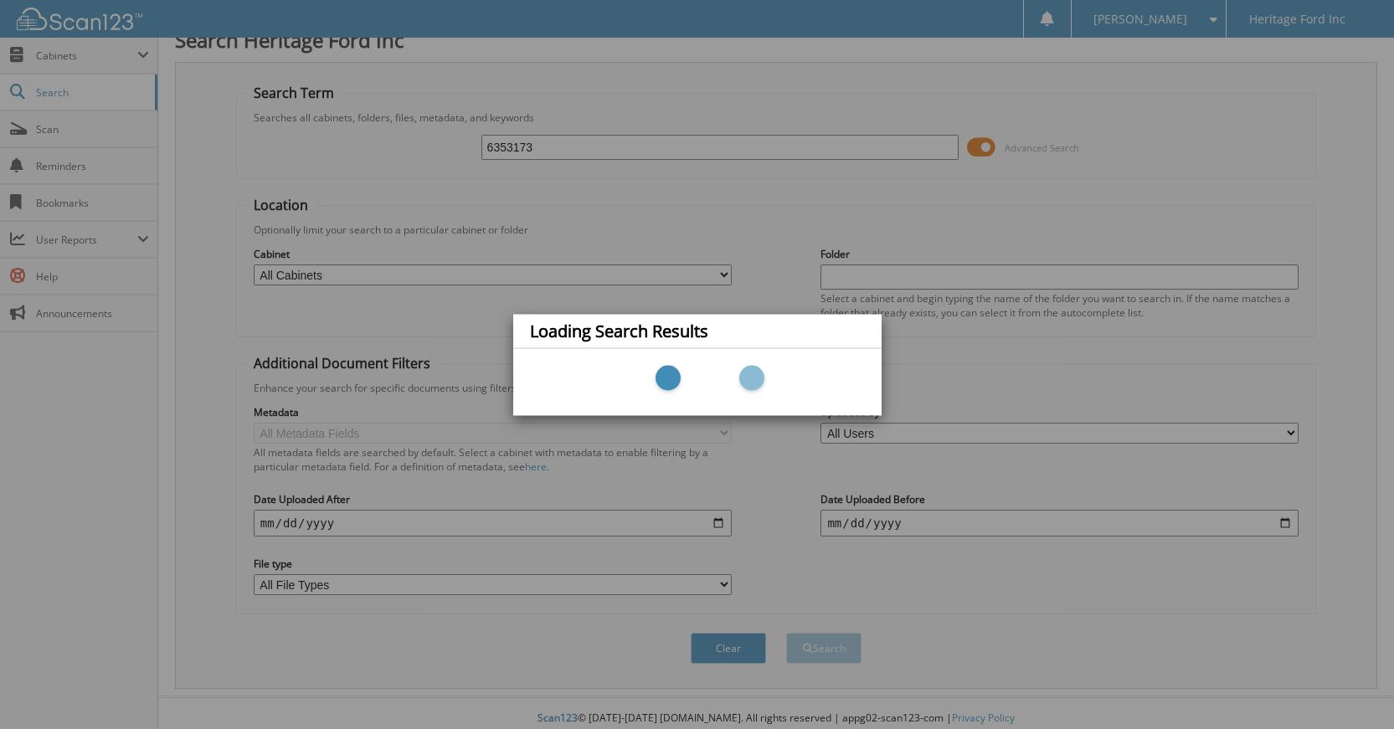
scroll to position [31, 0]
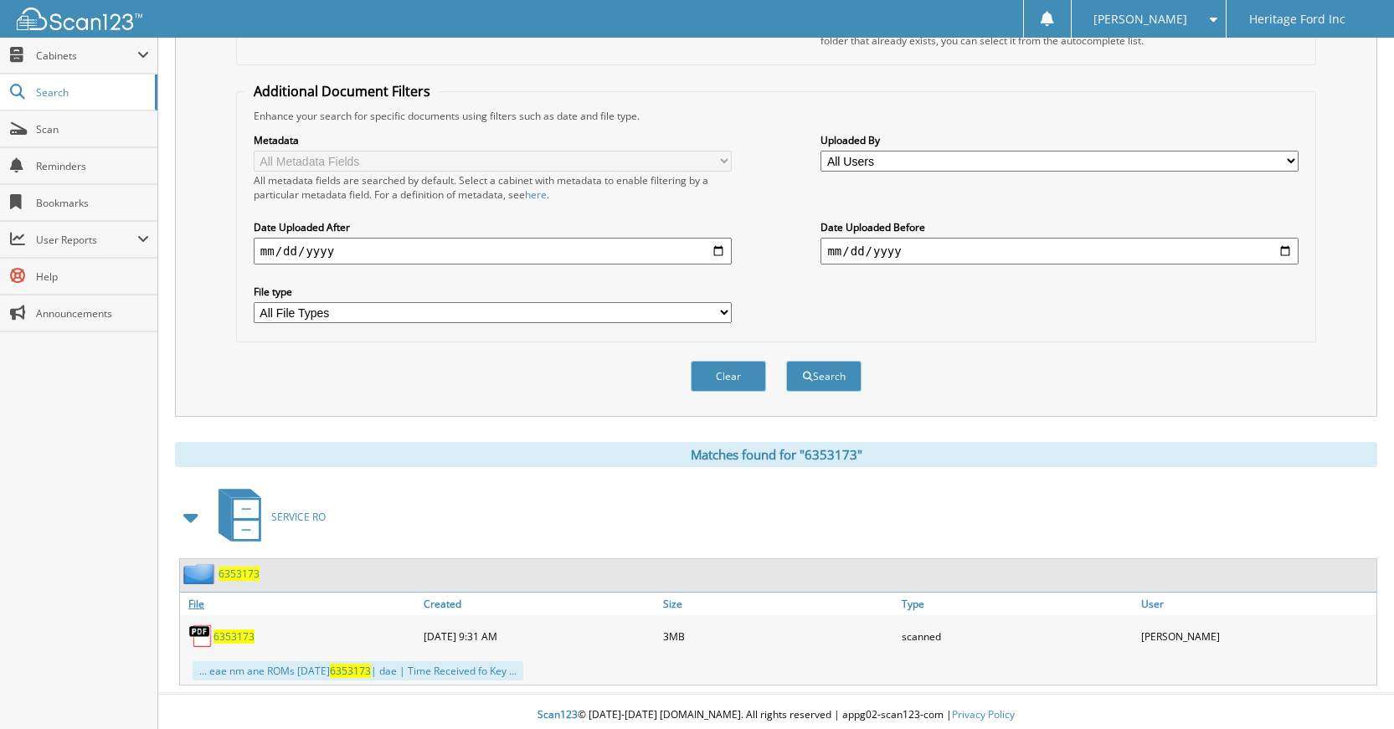
scroll to position [300, 0]
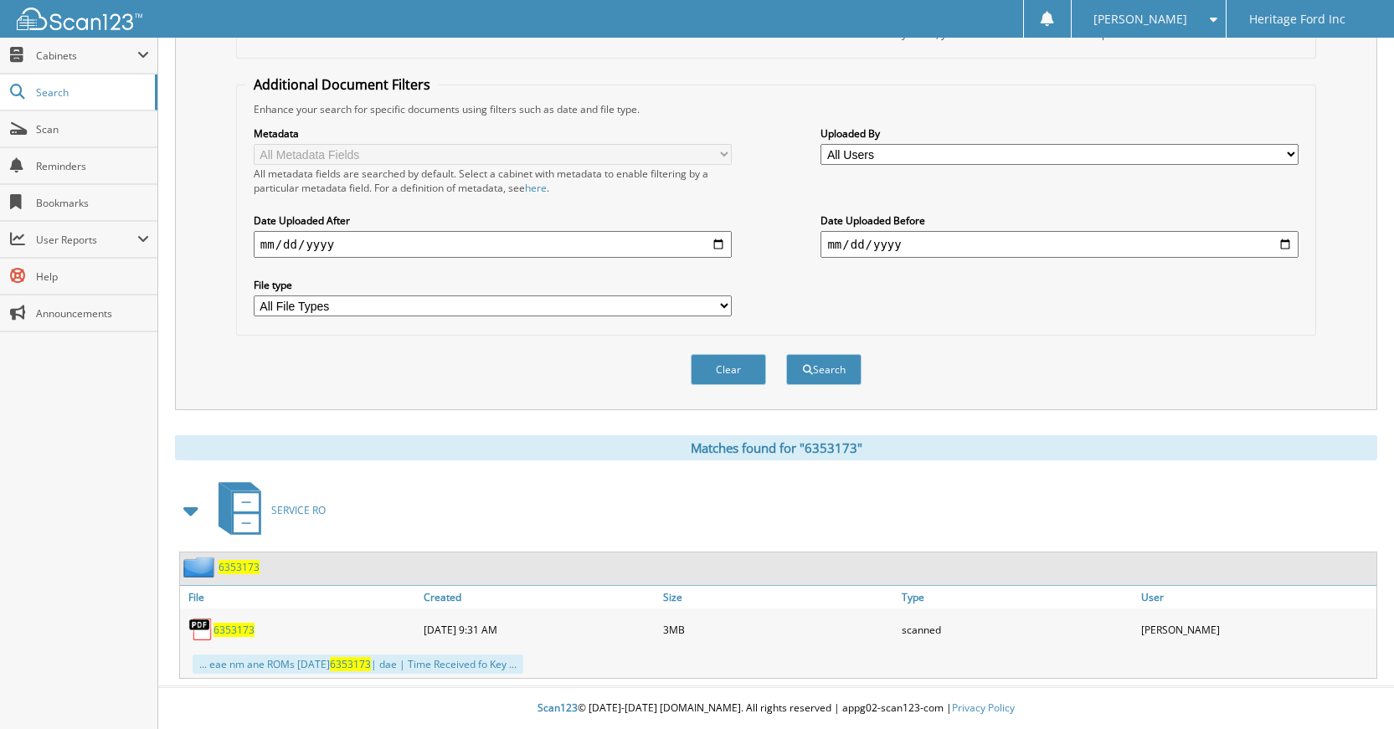
click at [249, 570] on span "6353173" at bounding box center [239, 567] width 41 height 14
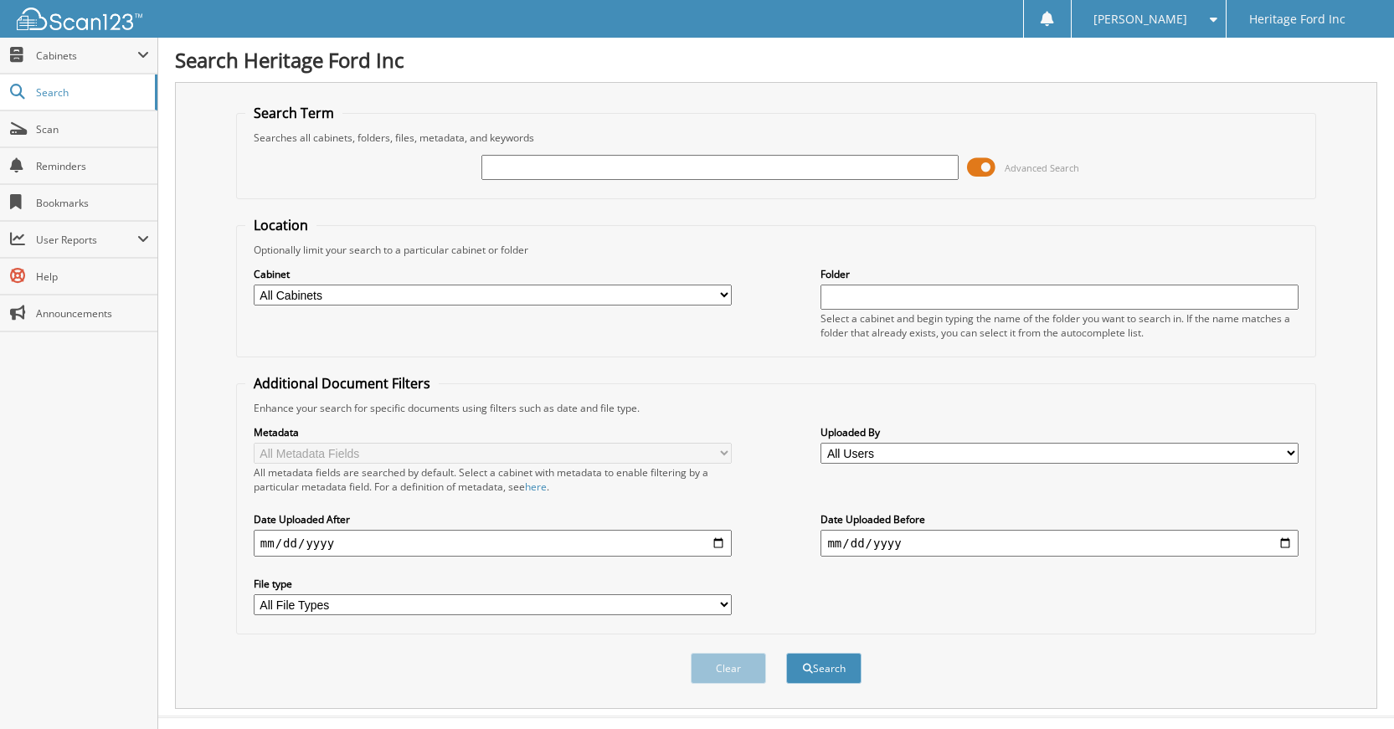
click at [538, 172] on input "text" at bounding box center [720, 167] width 478 height 25
type input "6353148"
click at [797, 668] on button "Search" at bounding box center [823, 668] width 75 height 31
